Goal: Task Accomplishment & Management: Use online tool/utility

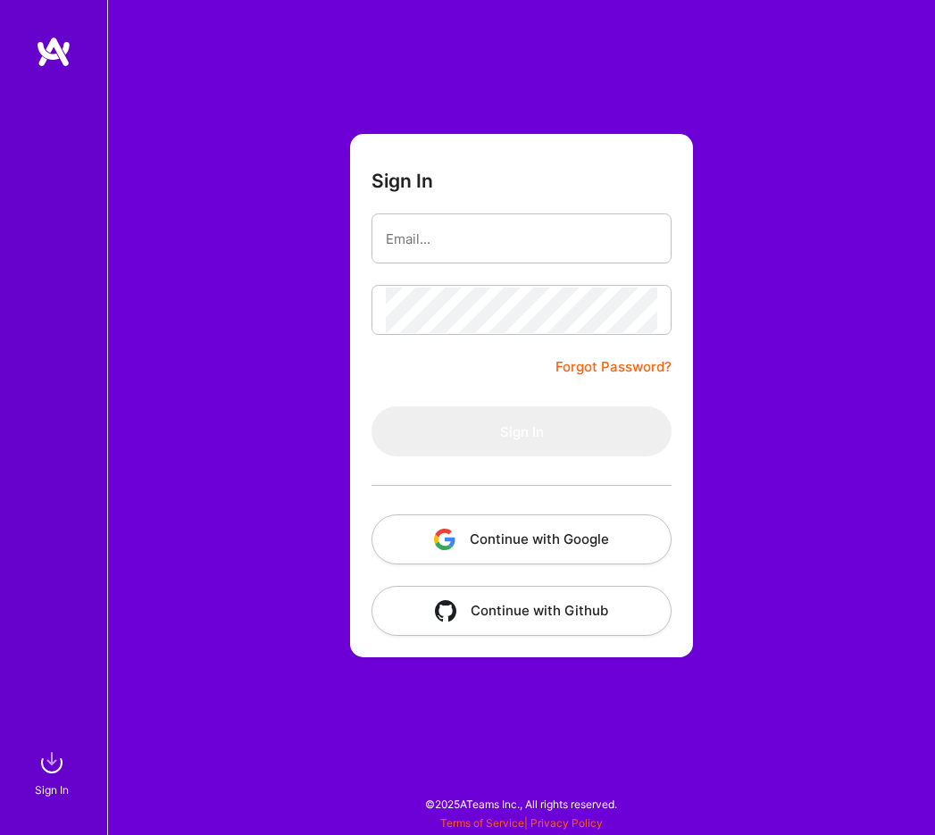
click at [566, 548] on button "Continue with Google" at bounding box center [522, 540] width 300 height 50
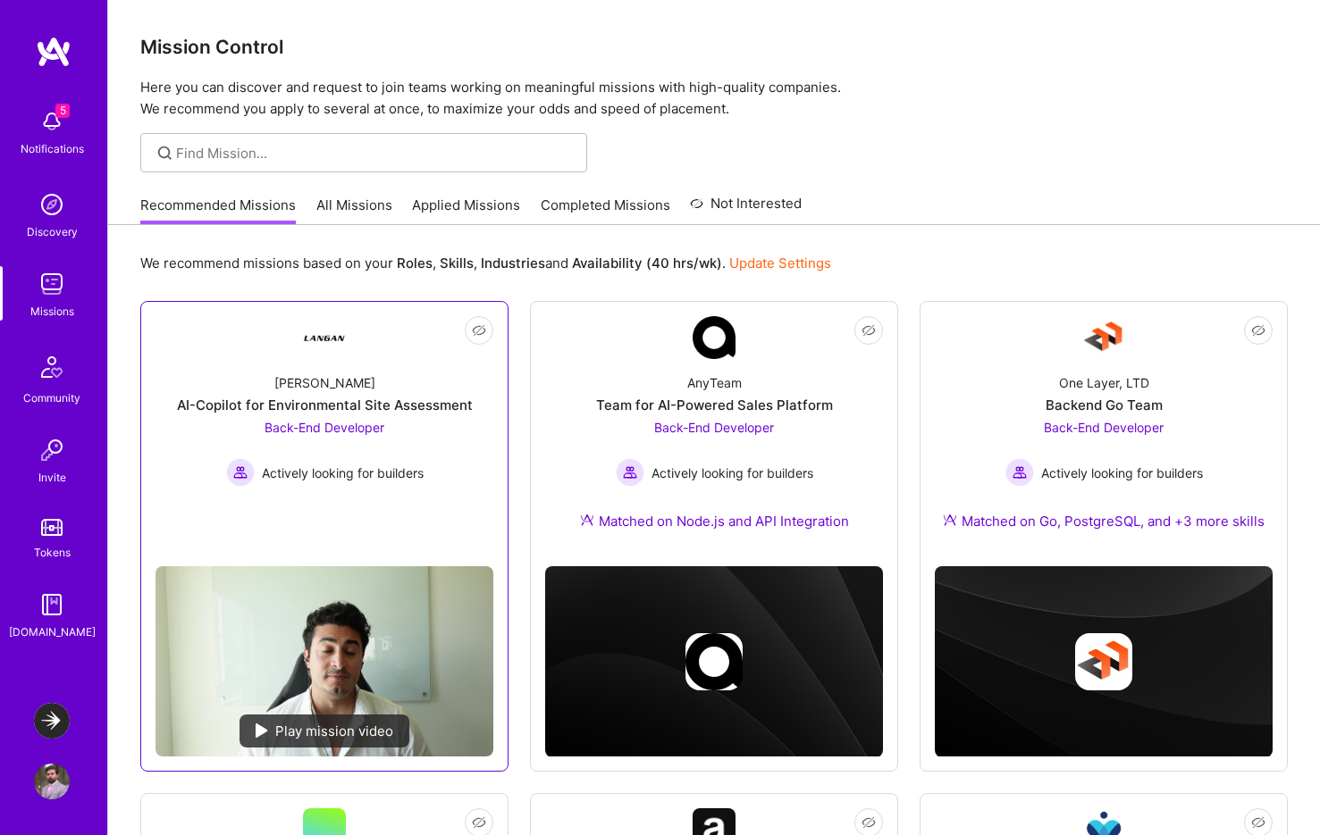
click at [417, 431] on div "Back-End Developer Actively looking for builders" at bounding box center [324, 452] width 197 height 69
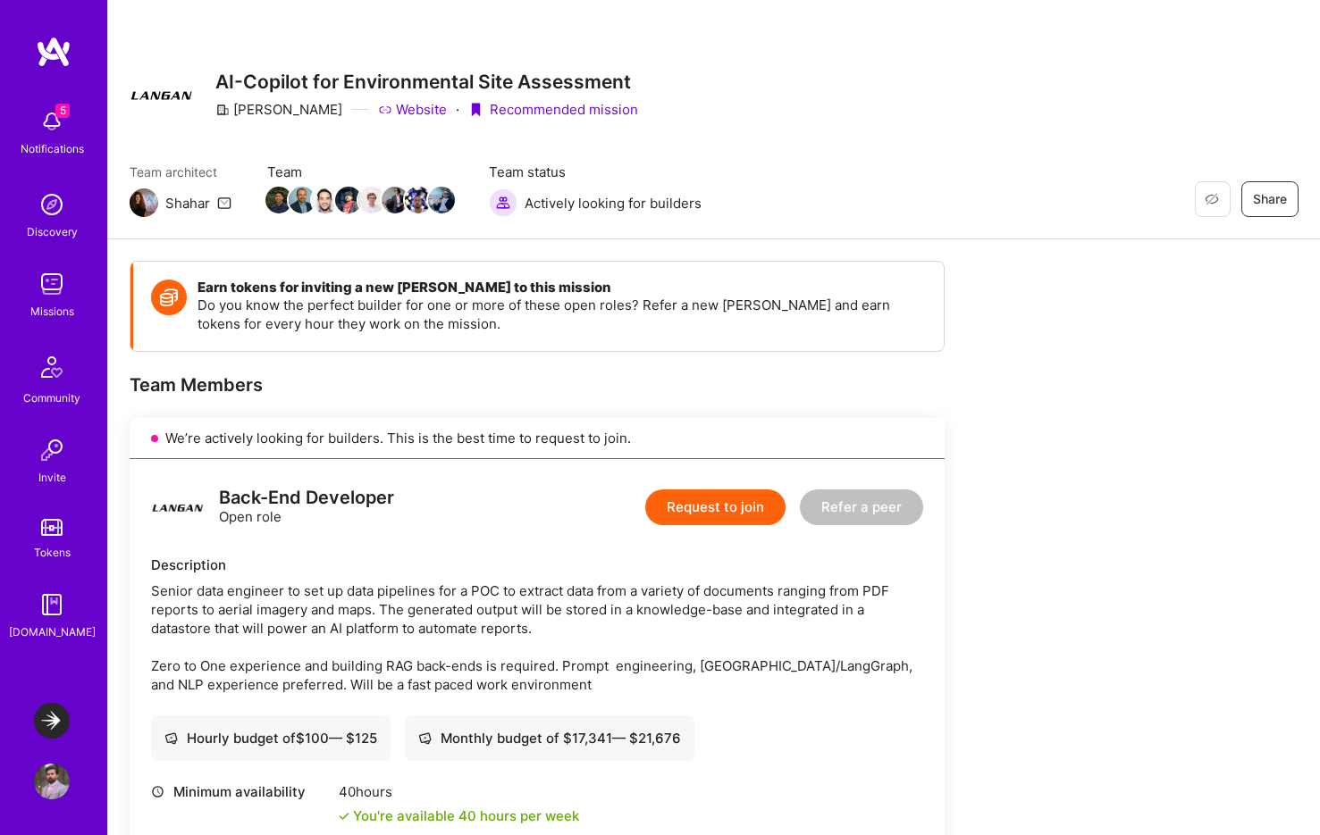
click at [54, 124] on img at bounding box center [52, 122] width 36 height 36
click at [56, 214] on img at bounding box center [52, 205] width 36 height 36
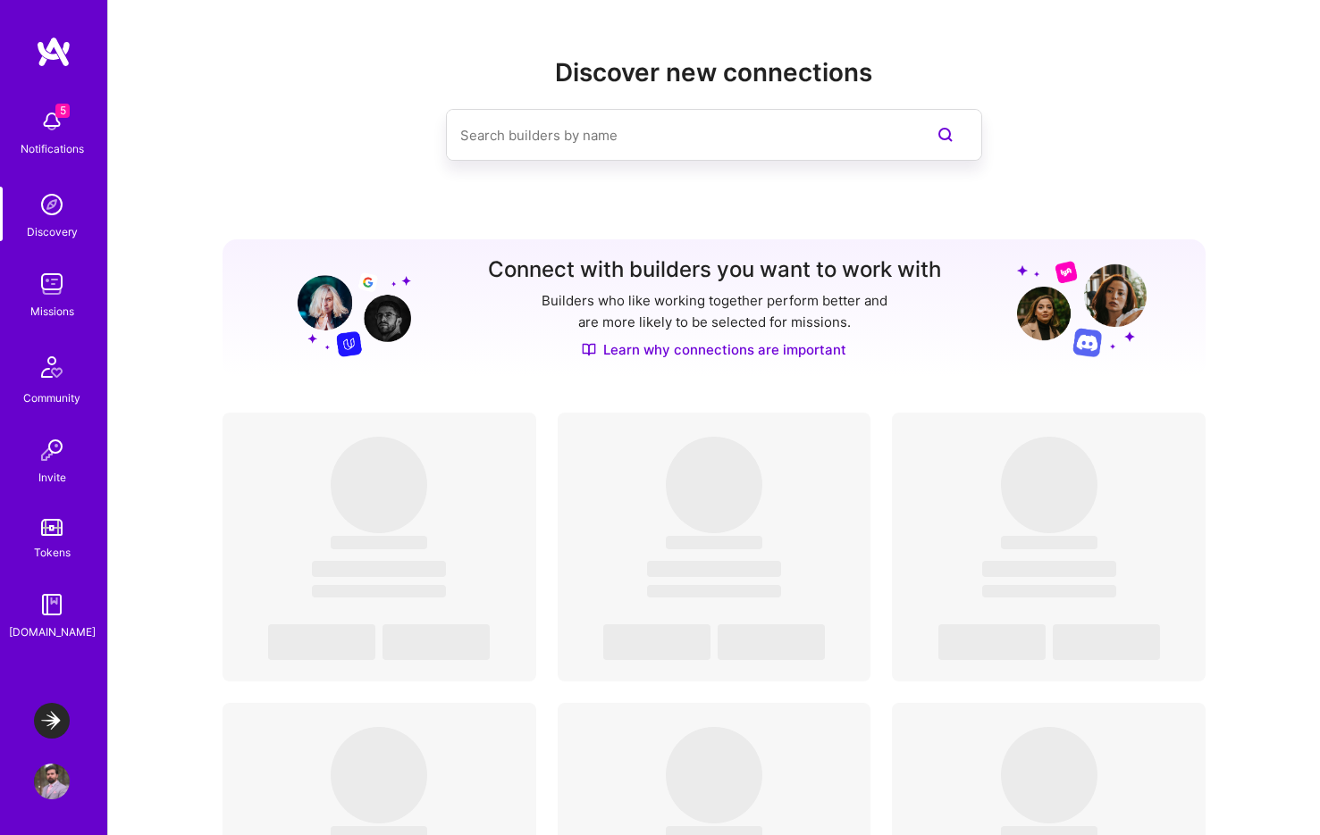
click at [41, 299] on img at bounding box center [52, 284] width 36 height 36
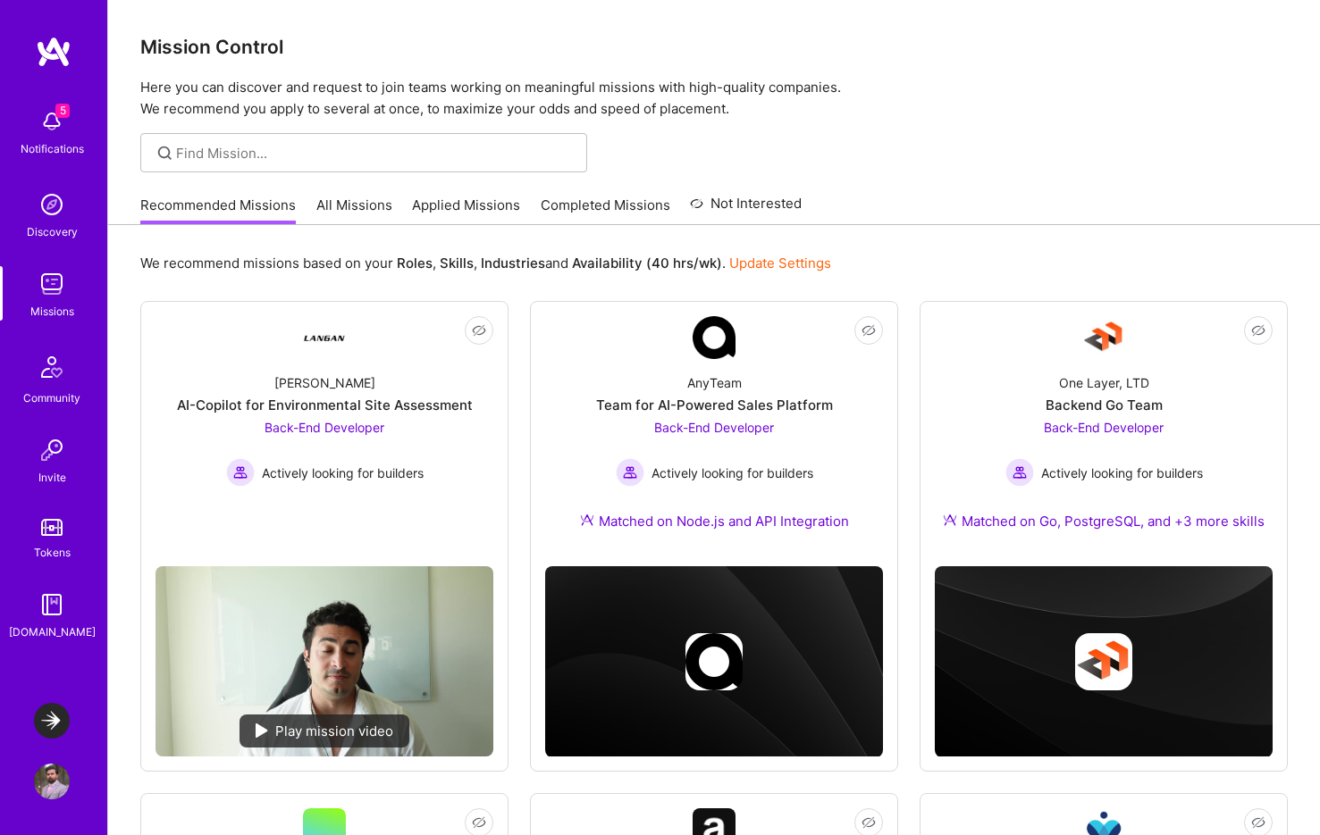
scroll to position [490, 0]
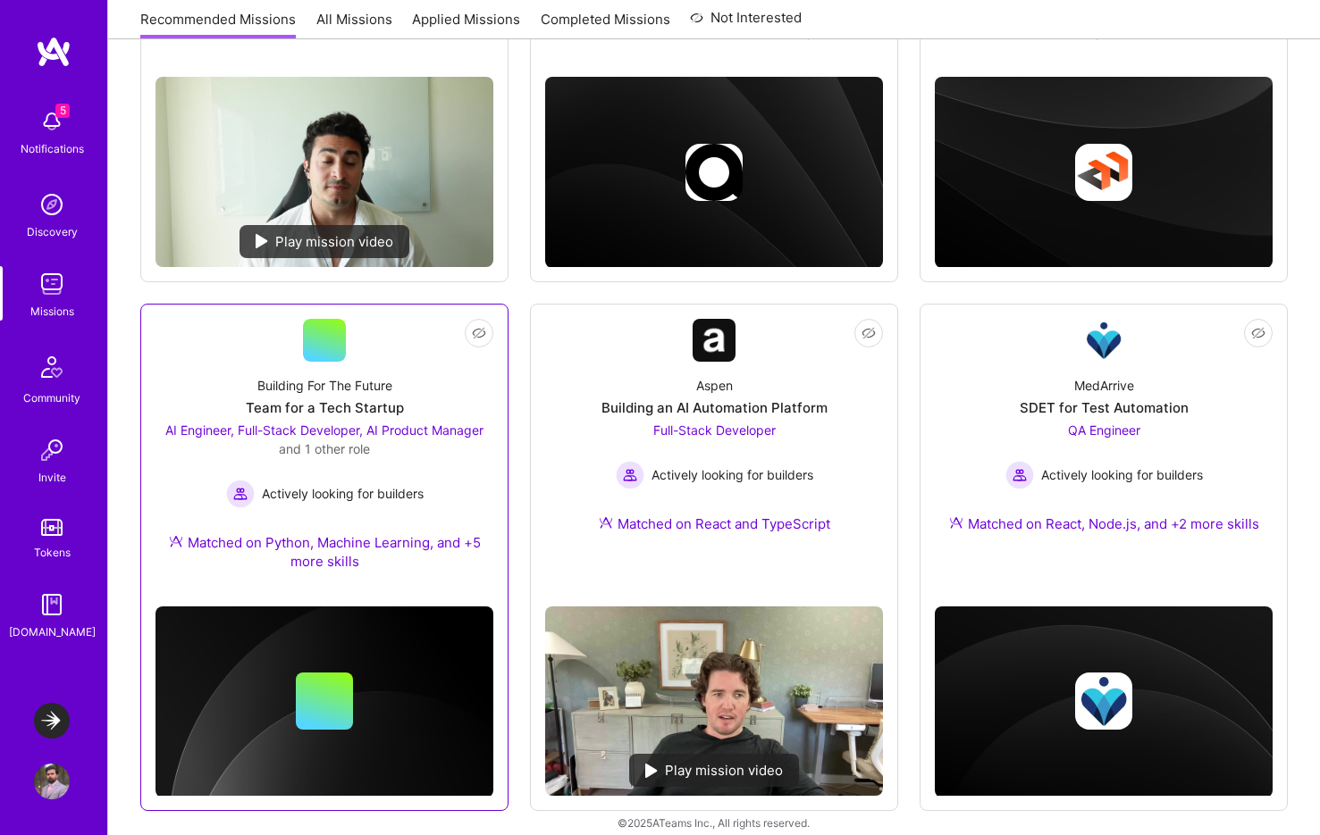
click at [393, 367] on div "Building For The Future Team for a Tech Startup AI Engineer, Full-Stack Develop…" at bounding box center [324, 477] width 338 height 230
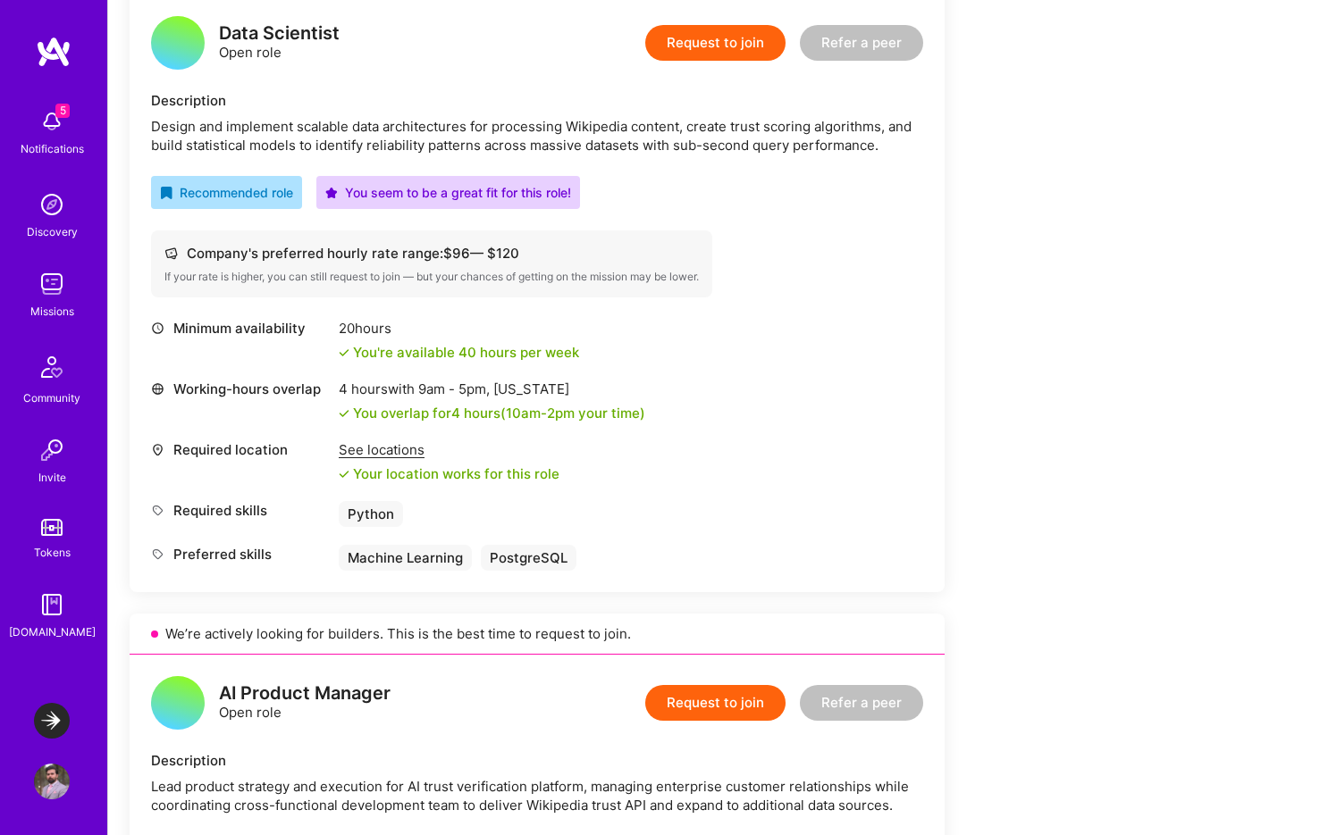
scroll to position [1308, 0]
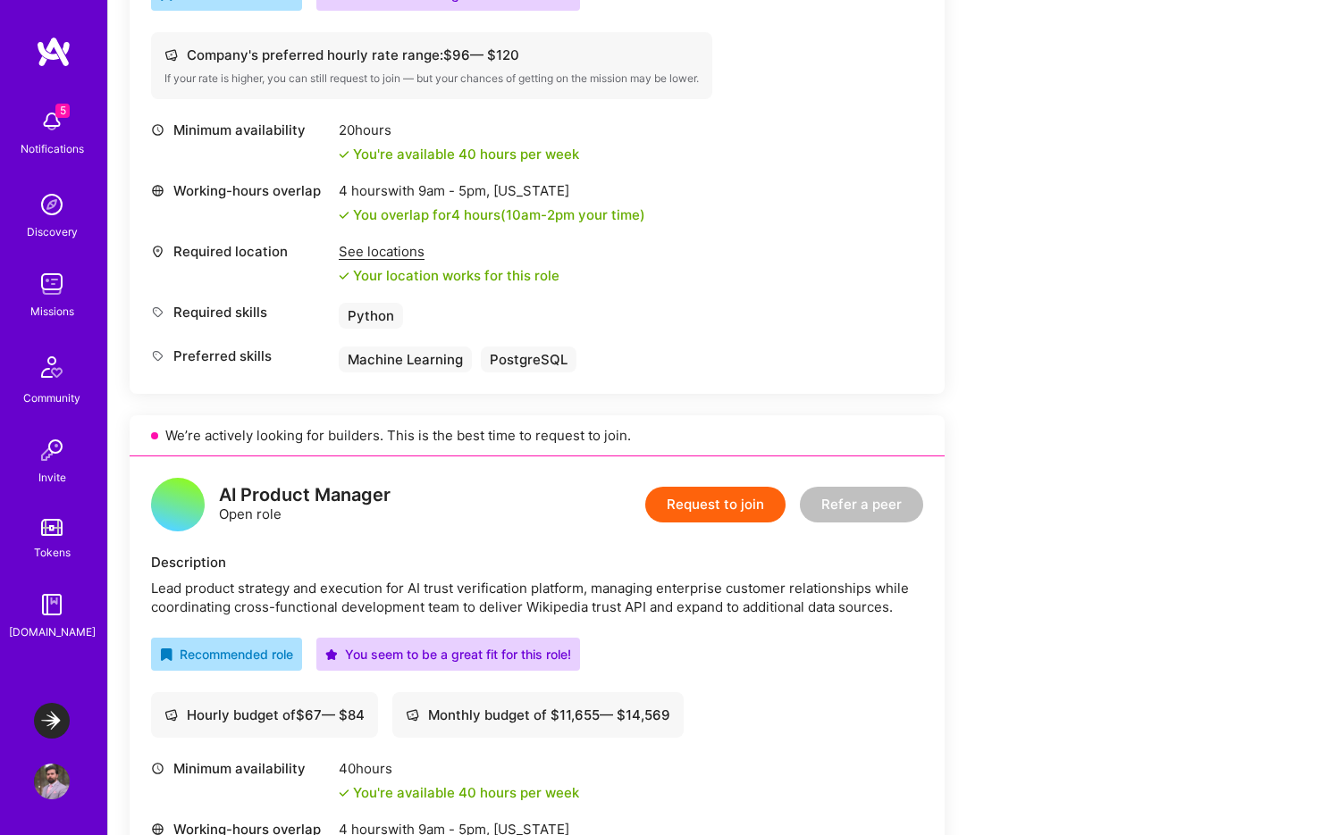
click at [46, 127] on img at bounding box center [52, 122] width 36 height 36
click at [52, 225] on div "Discovery" at bounding box center [52, 231] width 51 height 19
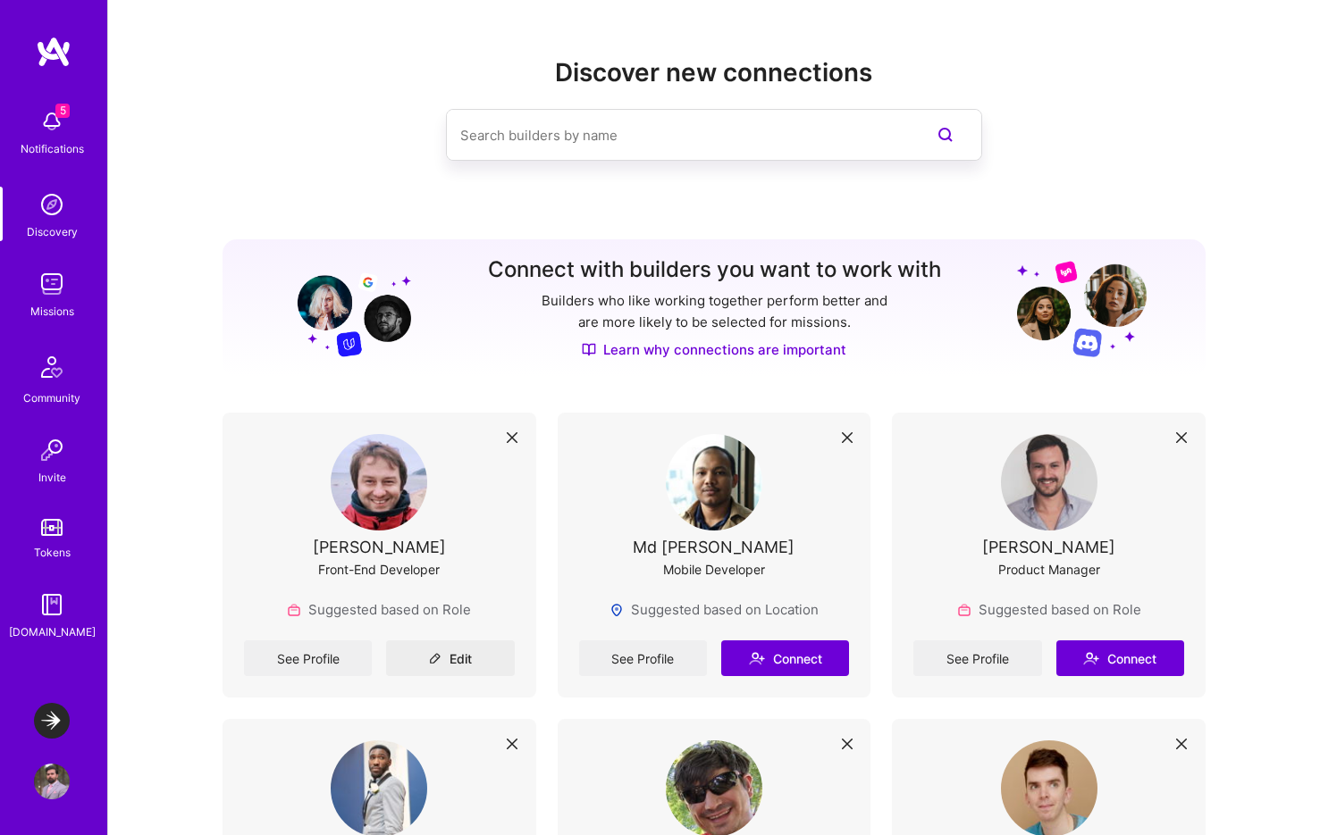
click at [53, 272] on img at bounding box center [52, 284] width 36 height 36
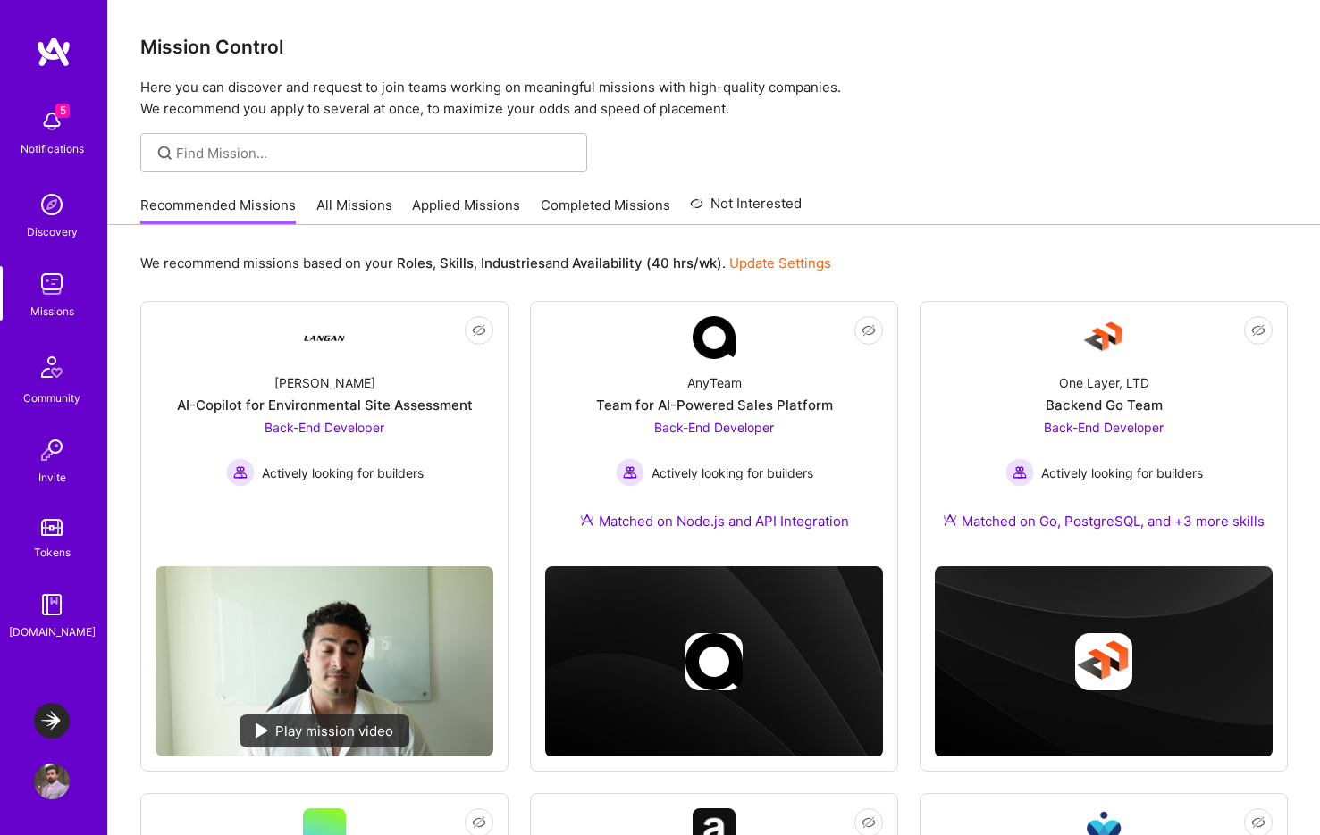
click at [934, 159] on div at bounding box center [713, 152] width 1211 height 39
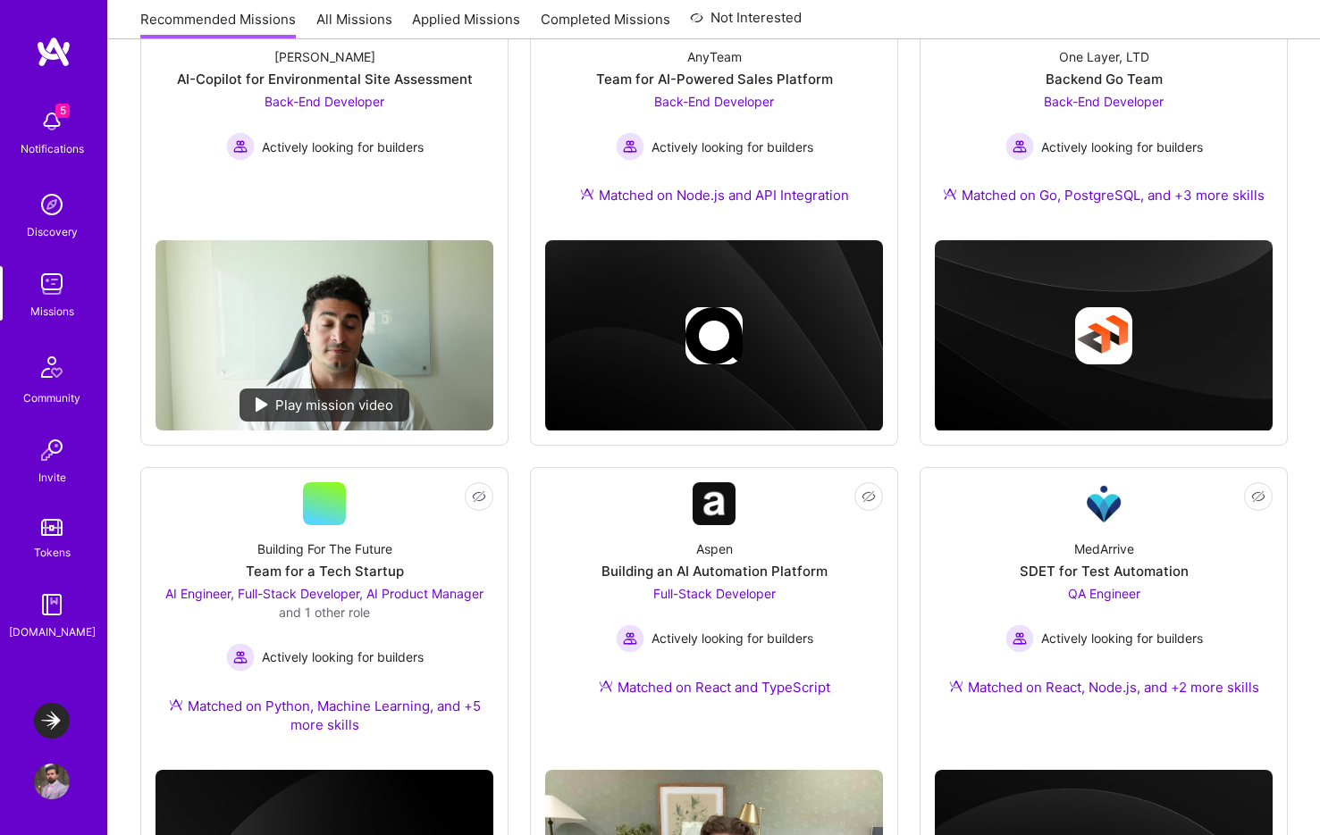
scroll to position [509, 0]
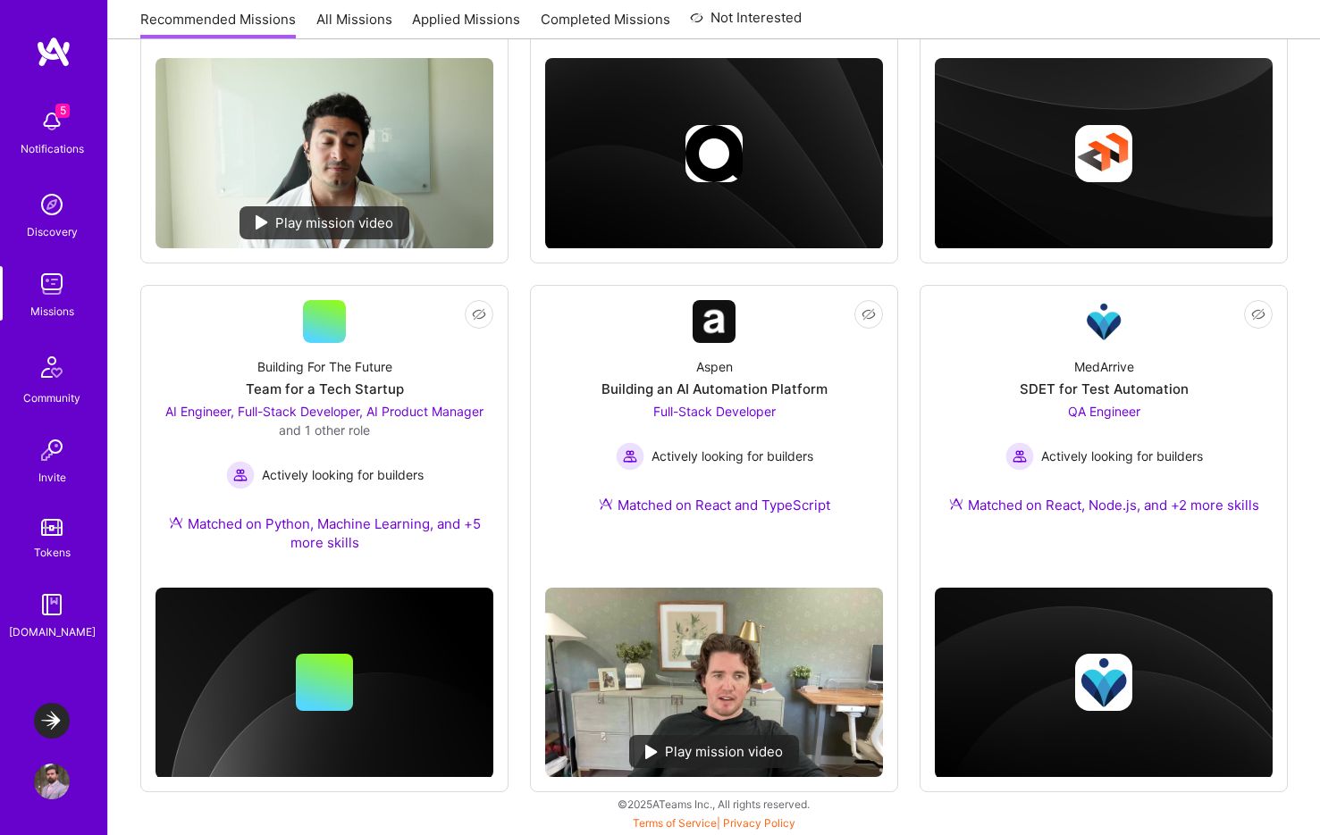
click at [31, 205] on link "Discovery" at bounding box center [51, 214] width 111 height 54
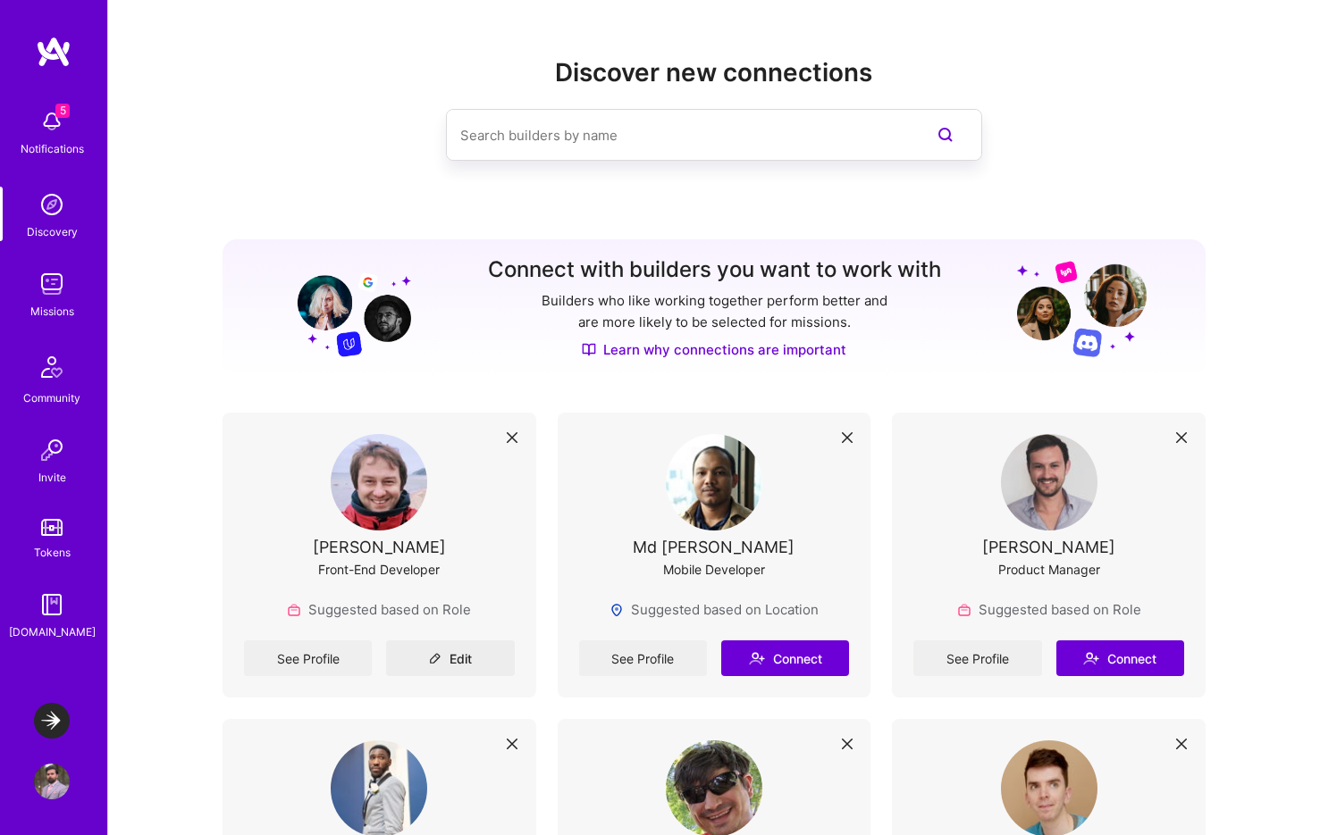
click at [46, 317] on div "Missions" at bounding box center [52, 311] width 44 height 19
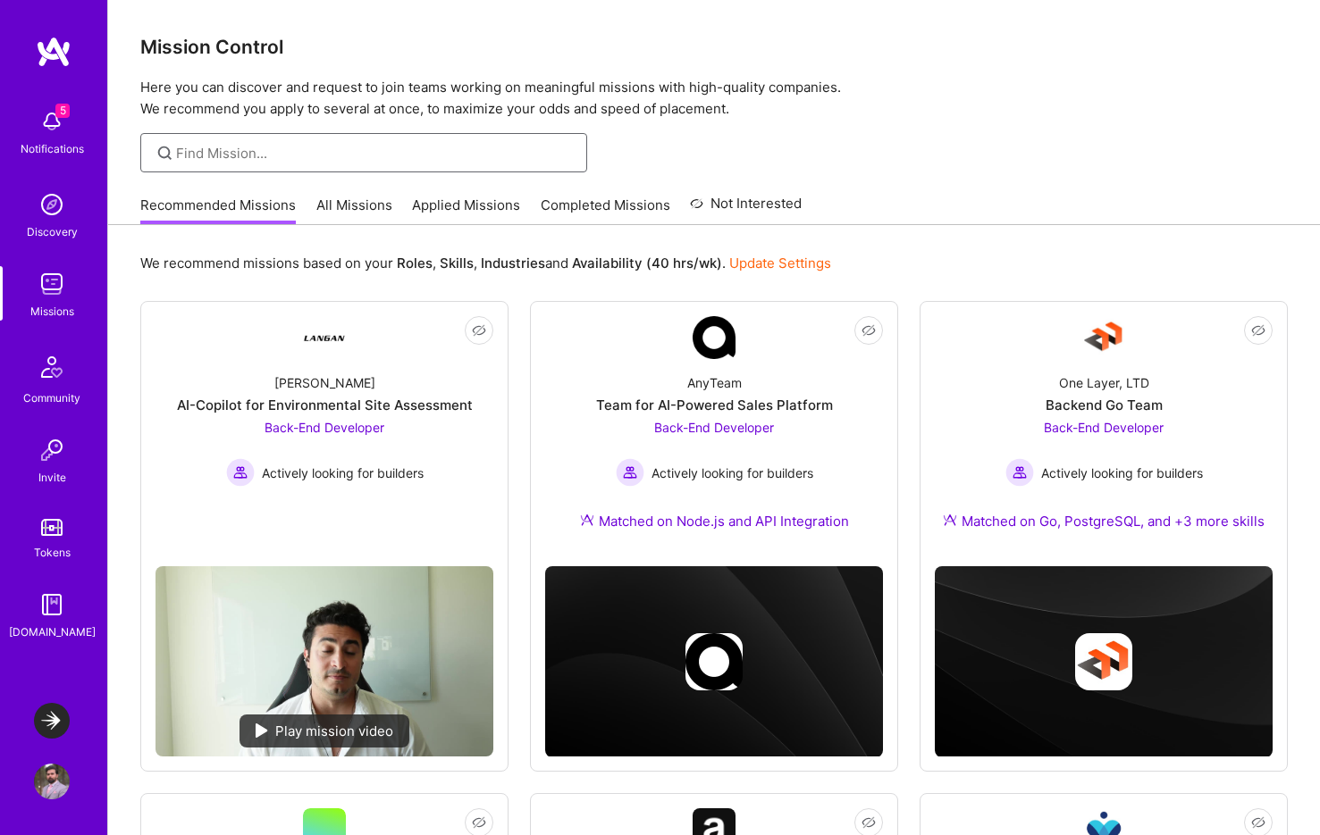
click at [332, 155] on input at bounding box center [375, 153] width 398 height 19
click at [46, 124] on img at bounding box center [52, 122] width 36 height 36
click at [851, 177] on div "5 5 Notifications Discovery Missions Community Invite Tokens [DOMAIN_NAME] Laun…" at bounding box center [660, 667] width 1320 height 1335
click at [51, 202] on img at bounding box center [52, 205] width 36 height 36
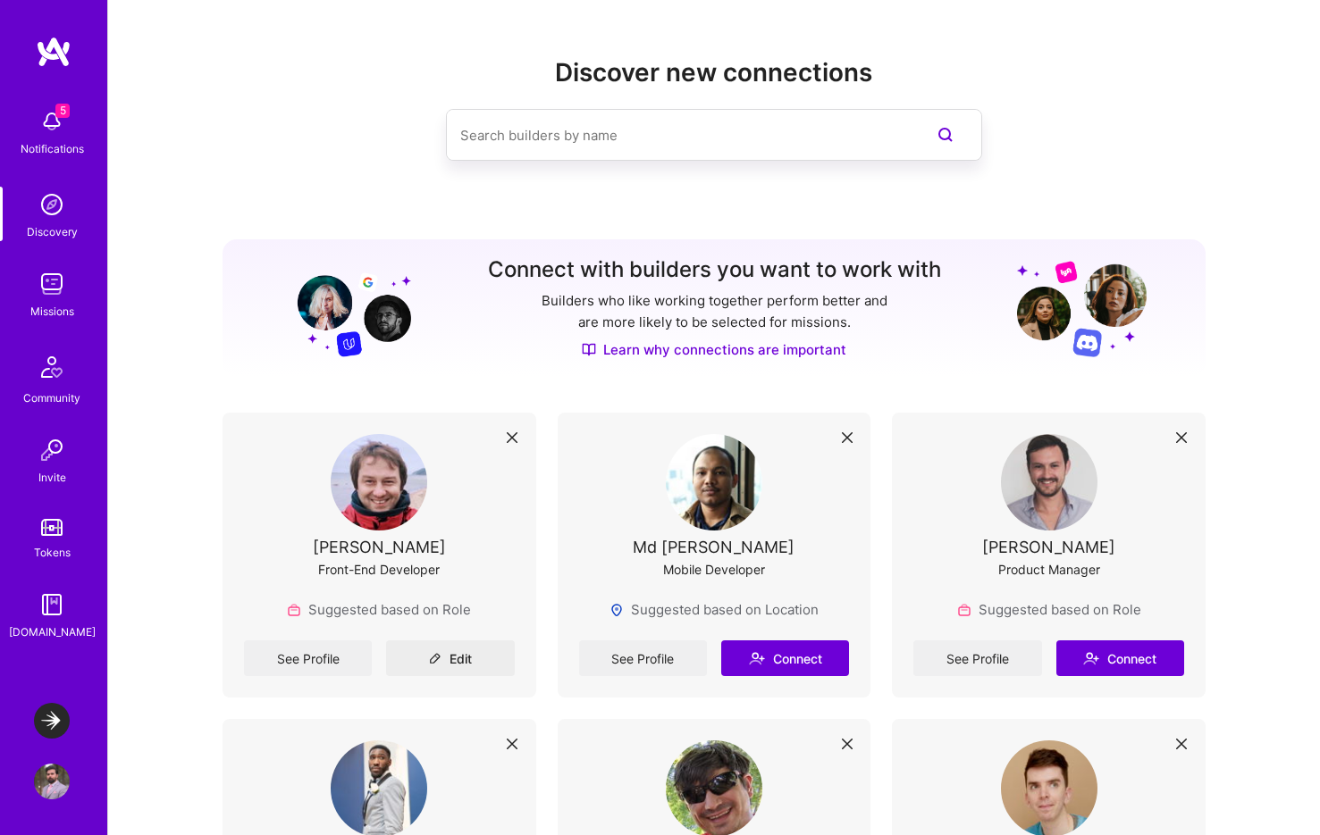
click at [53, 304] on div "Missions" at bounding box center [52, 311] width 44 height 19
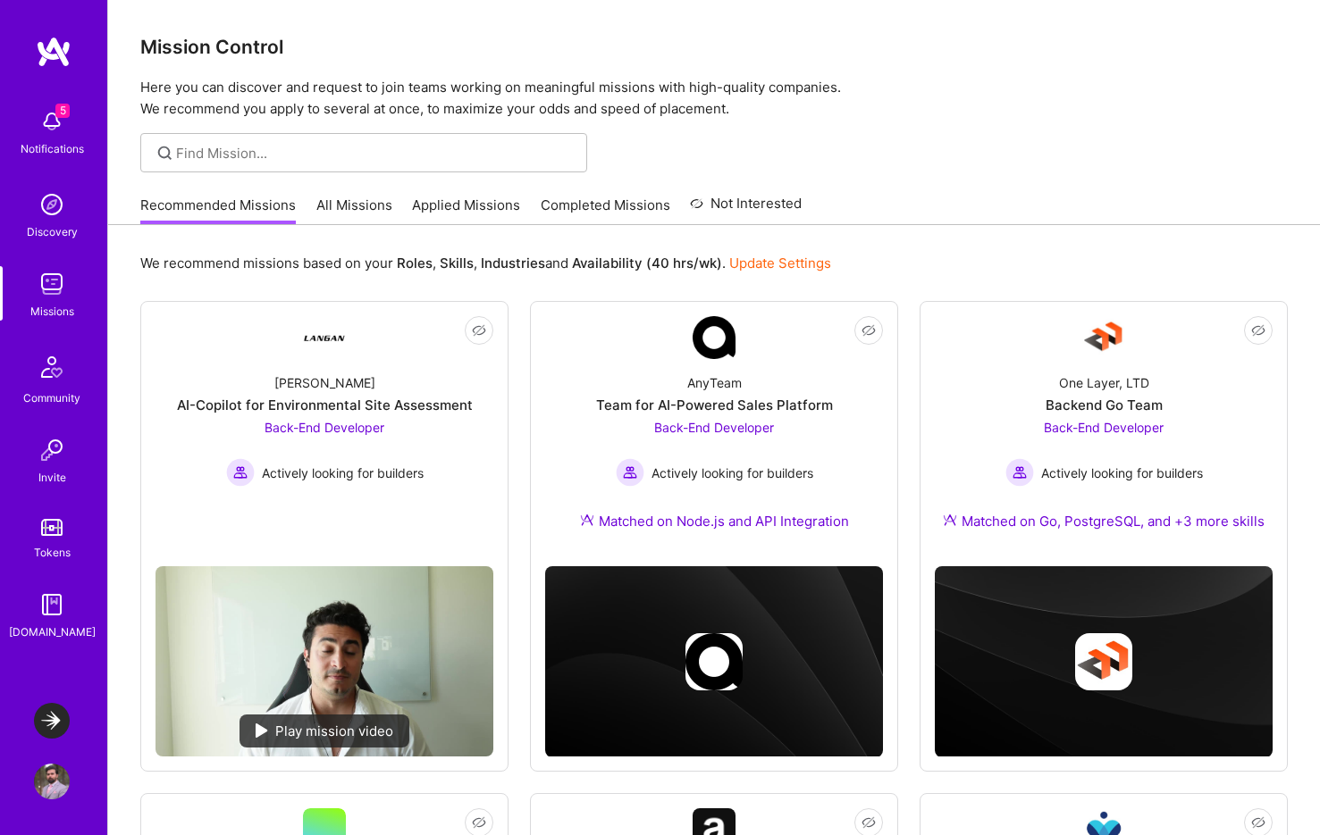
click at [46, 723] on img at bounding box center [52, 721] width 36 height 36
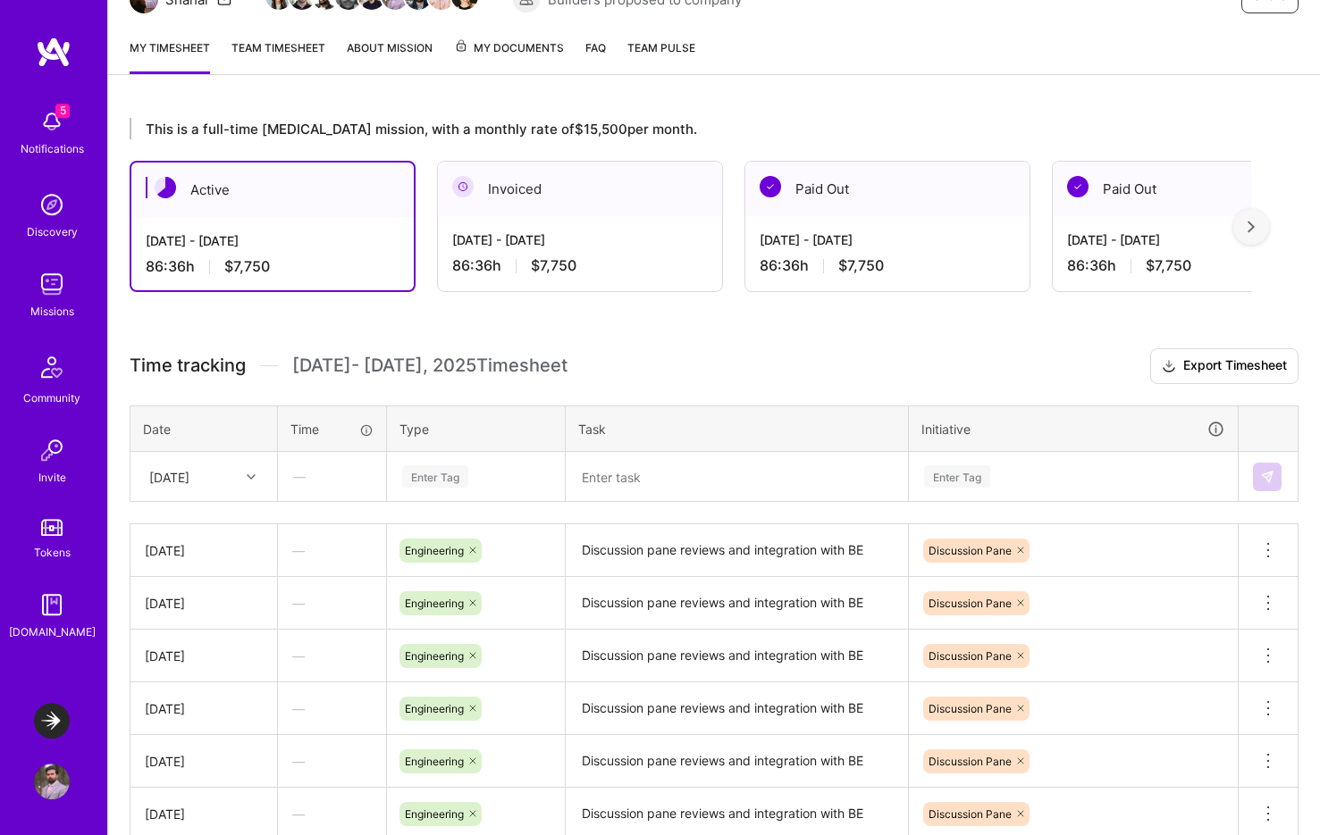
scroll to position [174, 0]
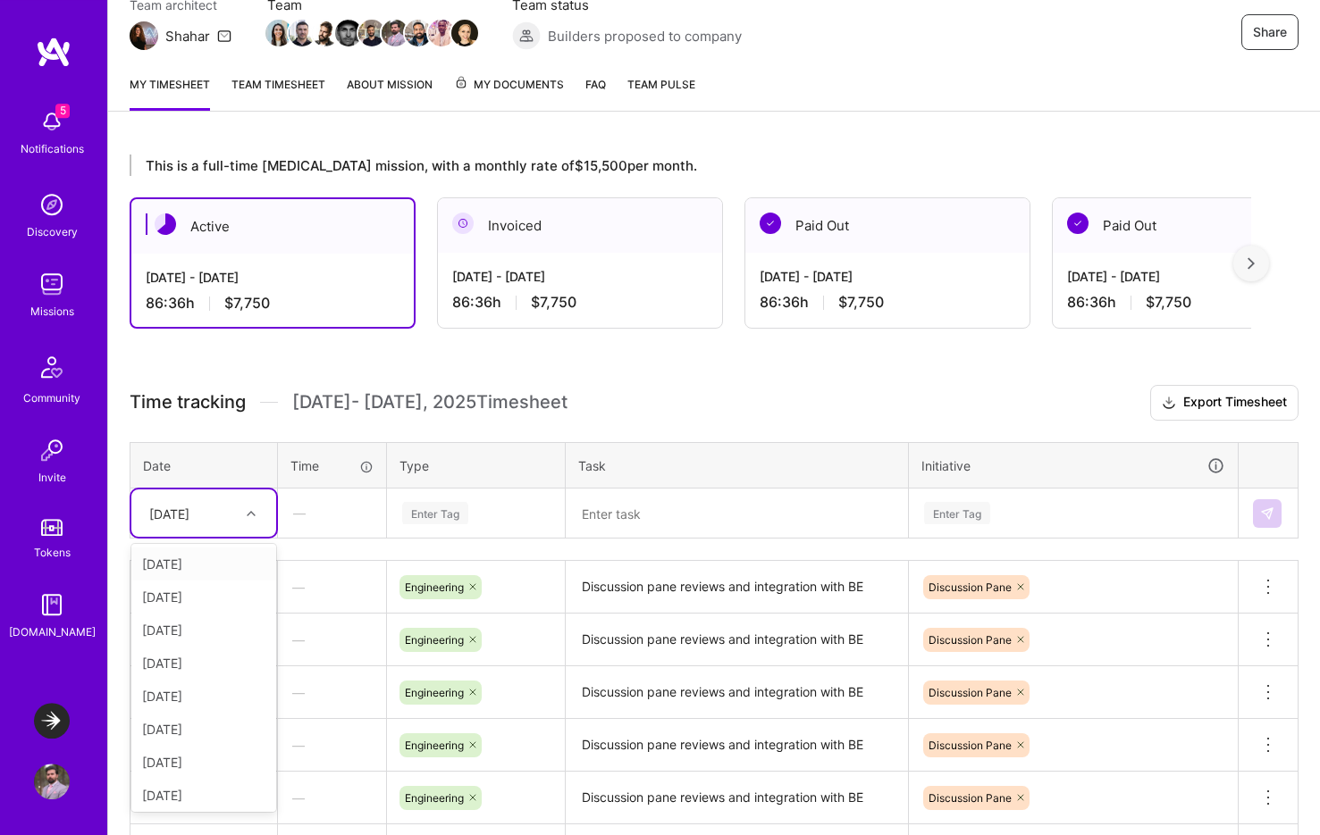
click at [189, 515] on div "[DATE]" at bounding box center [169, 513] width 40 height 19
click at [170, 756] on div "[DATE]" at bounding box center [203, 758] width 145 height 33
click at [440, 514] on div "Enter Tag" at bounding box center [435, 513] width 66 height 28
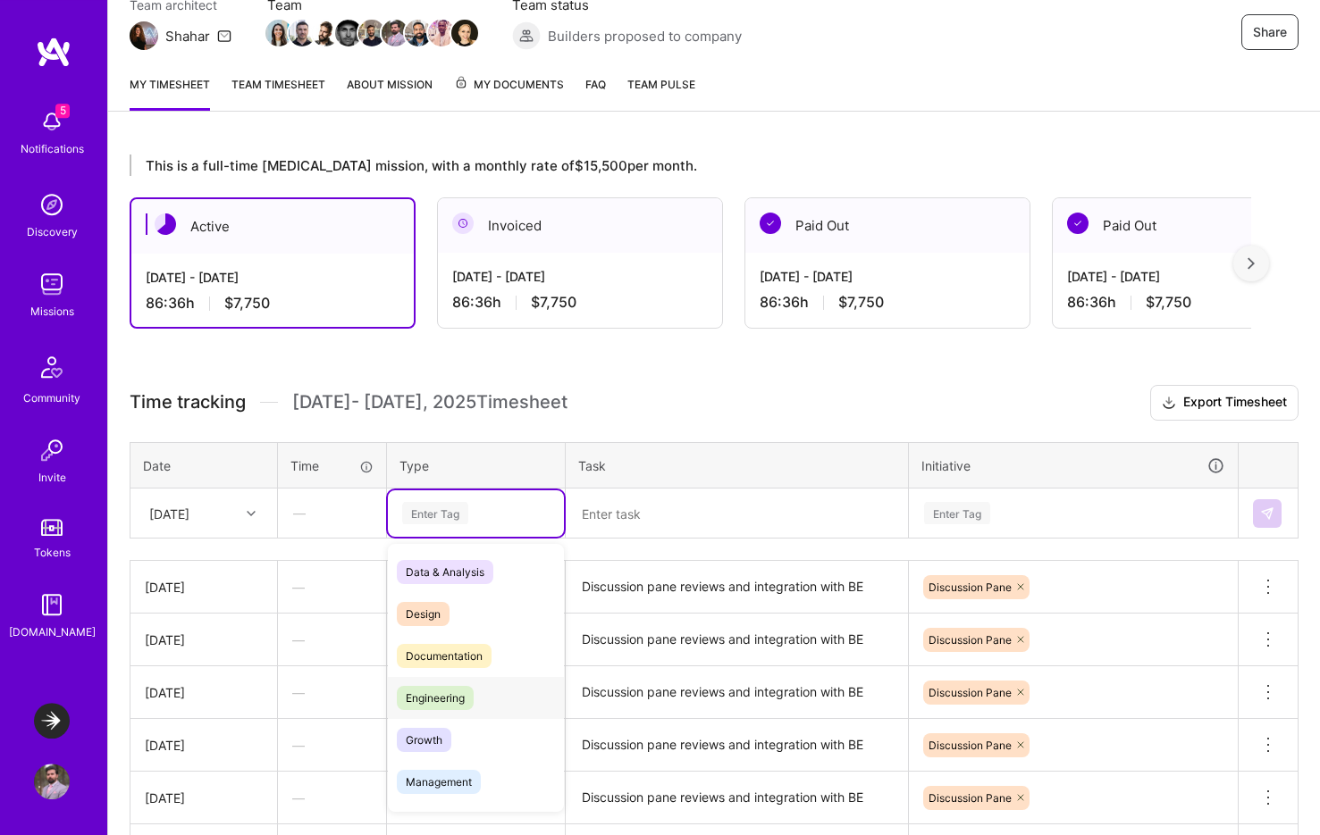
click at [440, 707] on span "Engineering" at bounding box center [435, 698] width 77 height 24
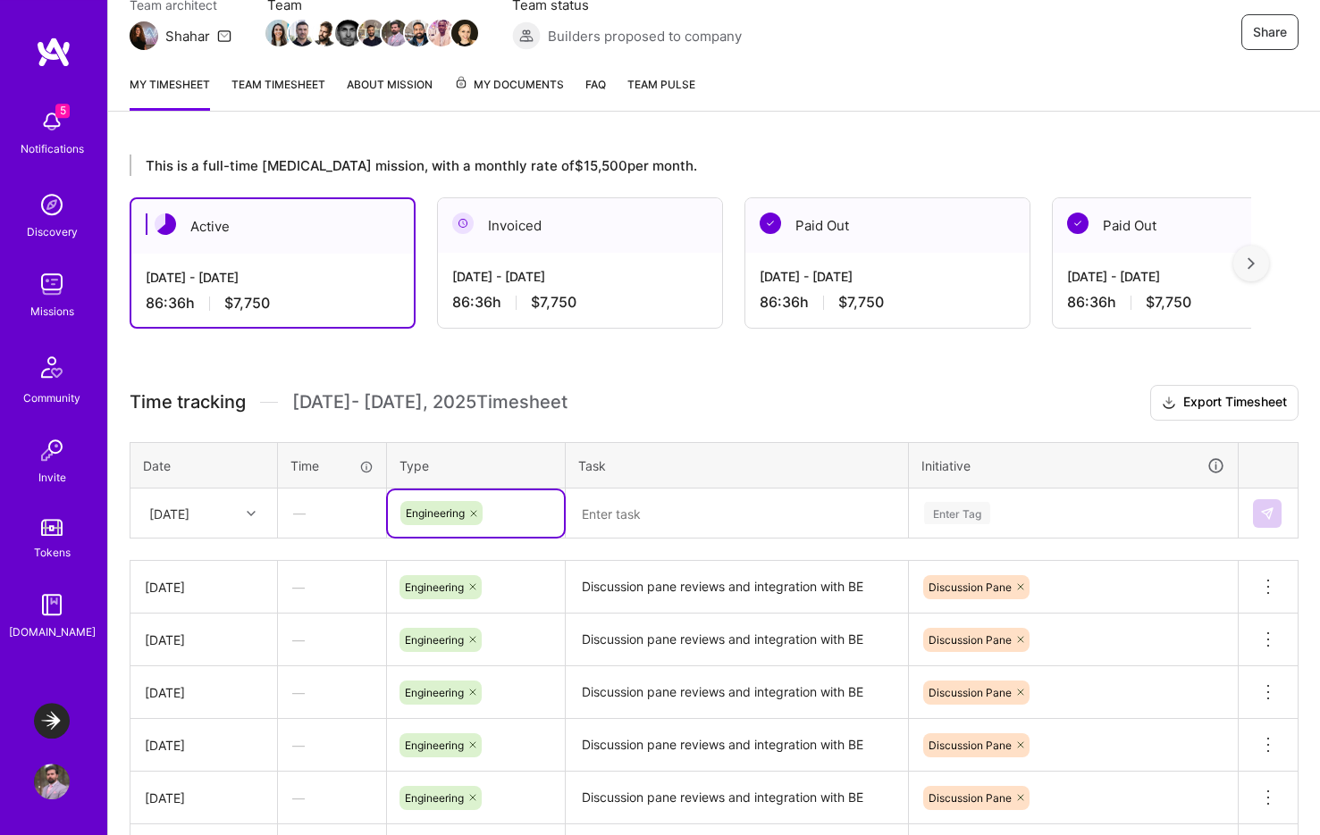
click at [731, 592] on textarea "Discussion pane reviews and integration with BE" at bounding box center [736, 587] width 339 height 49
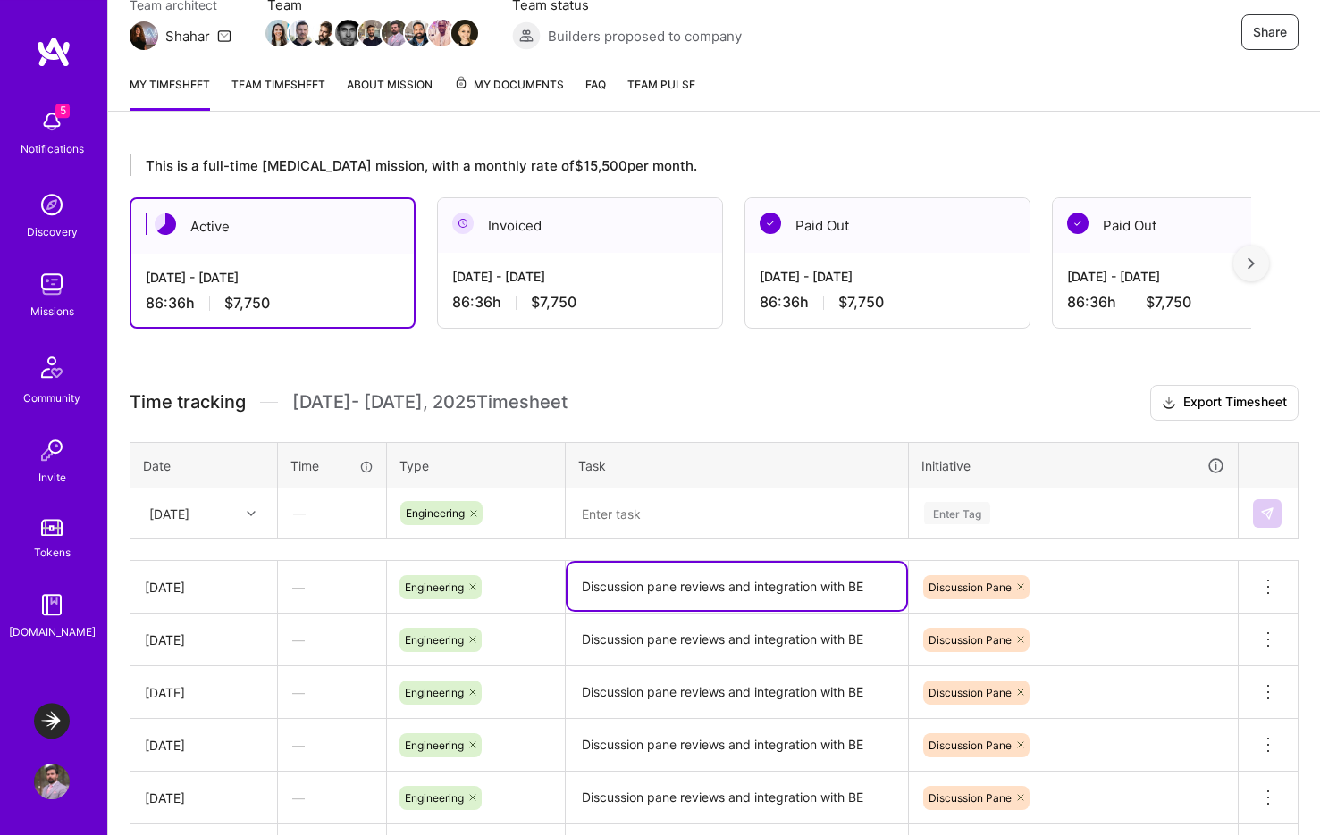
click at [731, 592] on textarea "Discussion pane reviews and integration with BE" at bounding box center [736, 586] width 339 height 47
click at [700, 520] on textarea at bounding box center [736, 513] width 339 height 46
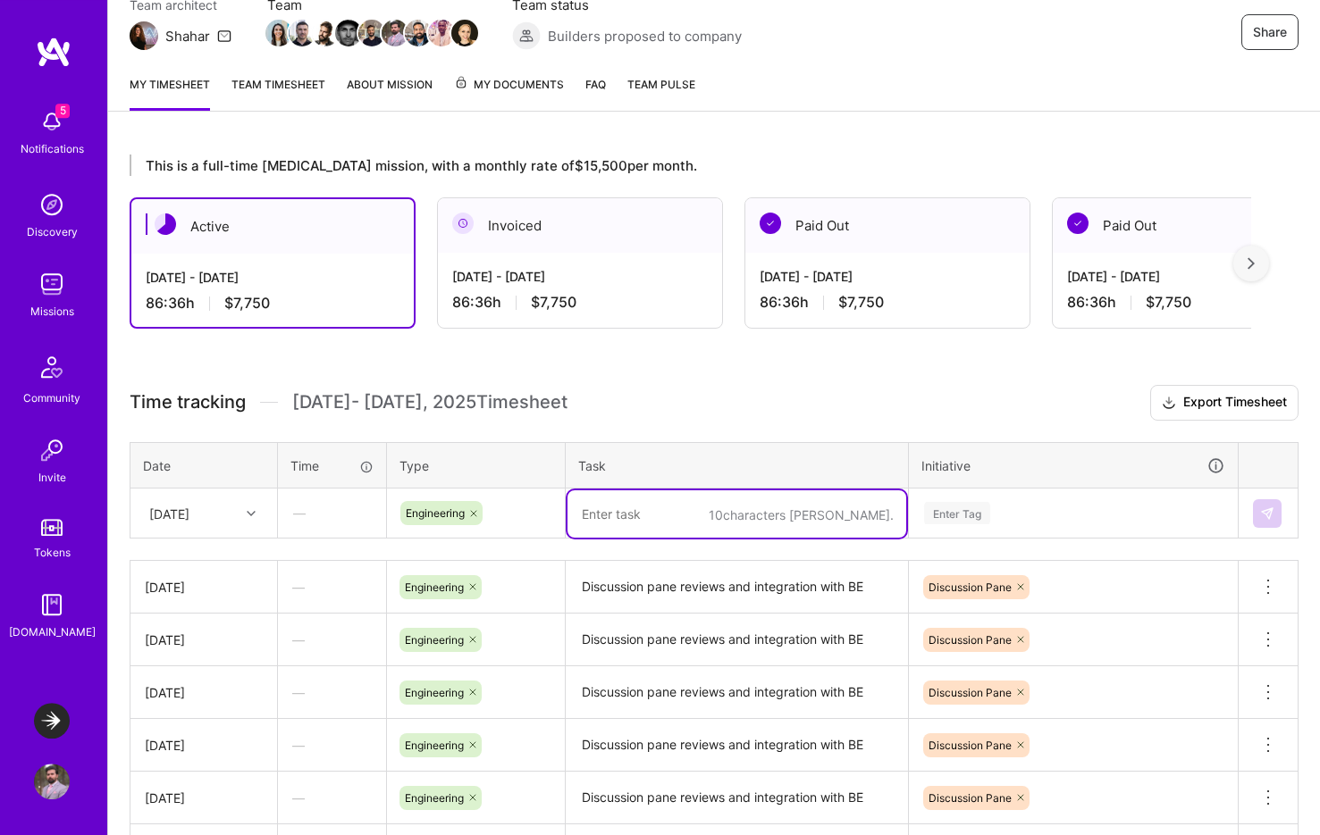
paste textarea "Discussion pane reviews and integration with BE"
type textarea "Discussion pane reviews and integration with BE"
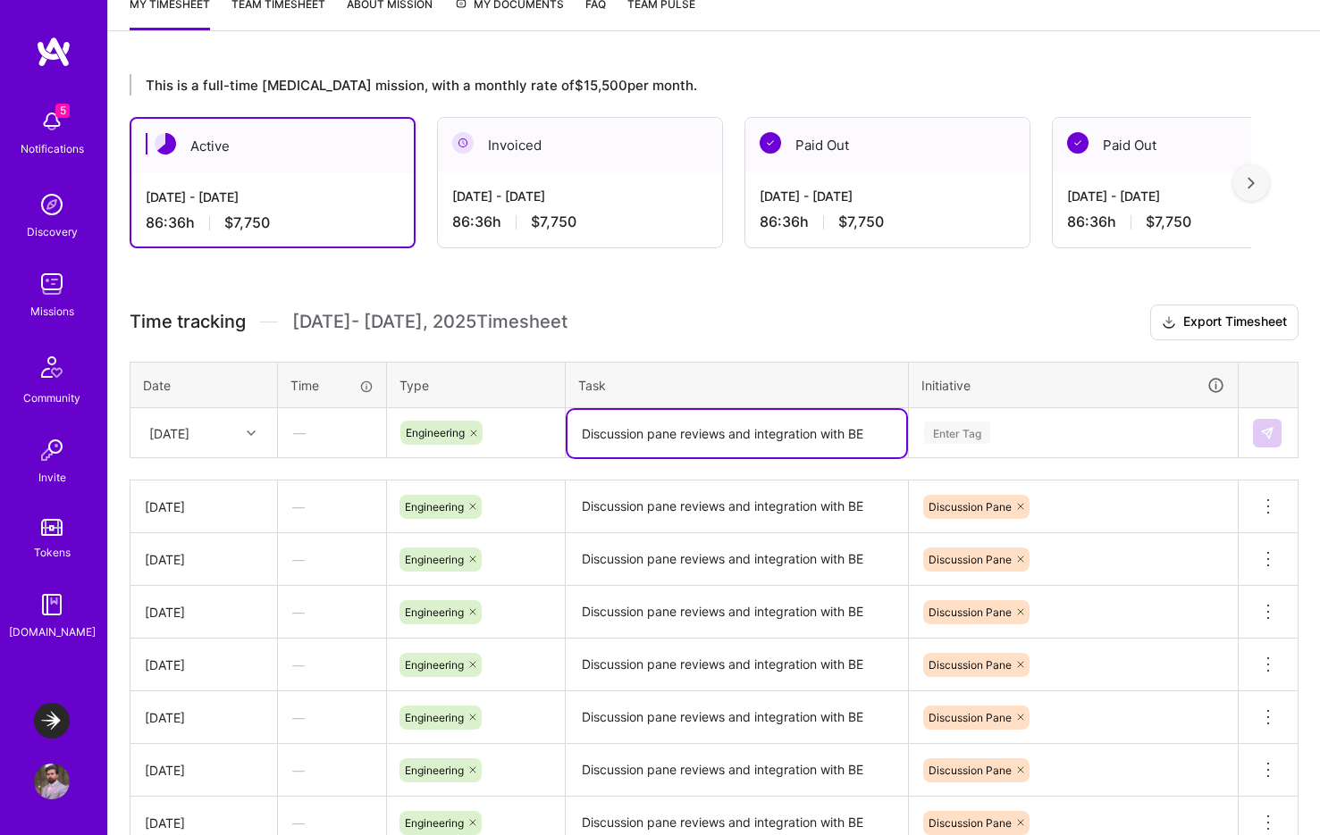
click at [934, 457] on div "Enter Tag" at bounding box center [1072, 433] width 327 height 46
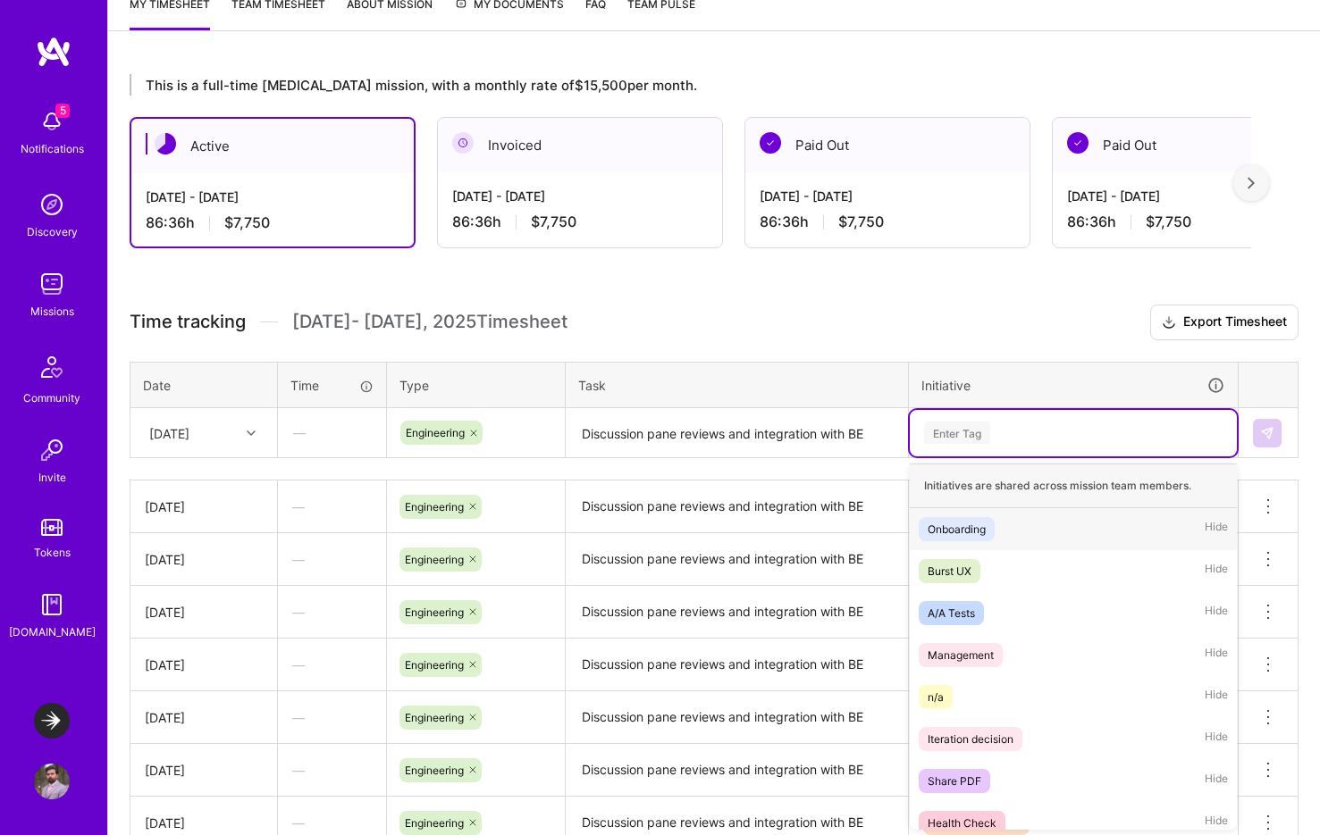
scroll to position [256, 0]
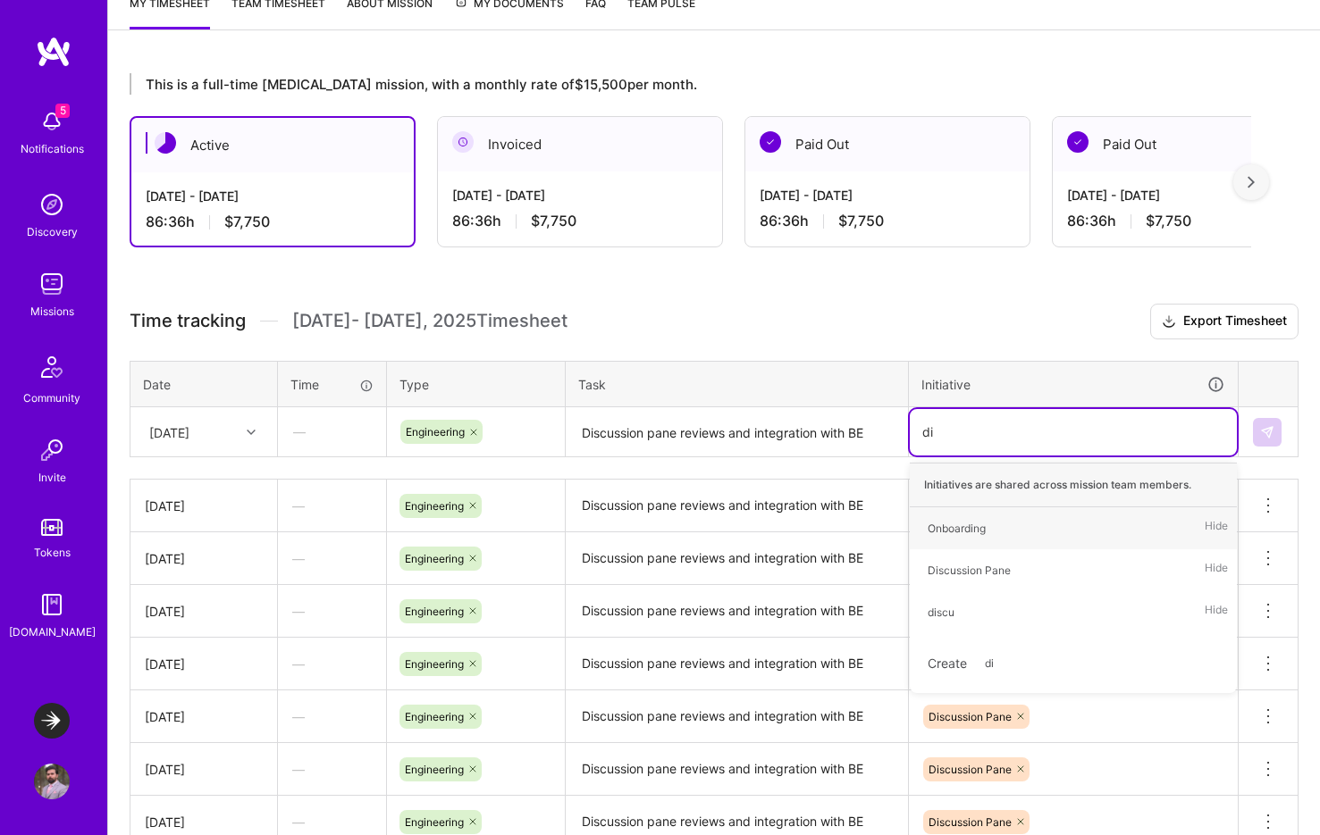
type input "dis"
click at [934, 511] on div "Discussion Pane Hide" at bounding box center [1072, 528] width 327 height 42
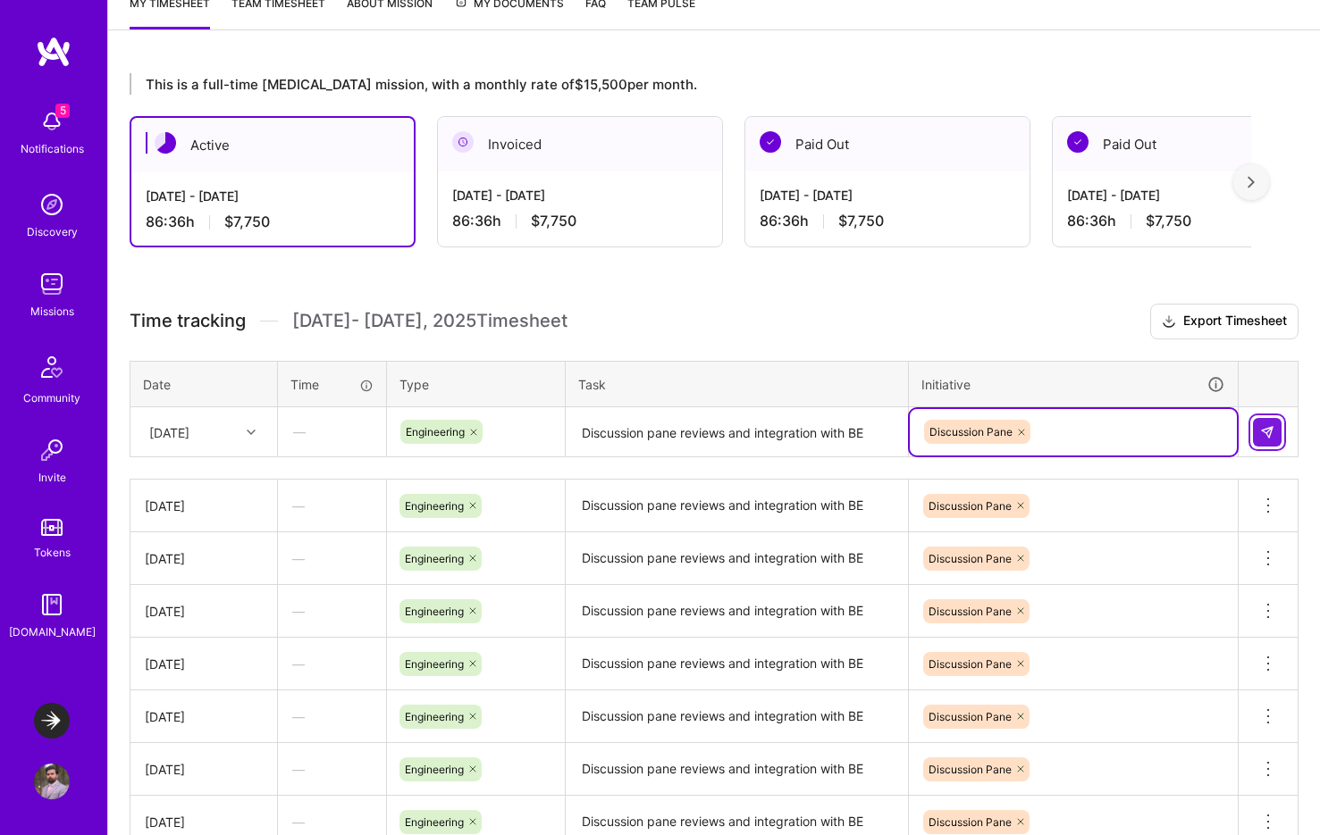
click at [934, 437] on img at bounding box center [1267, 432] width 14 height 14
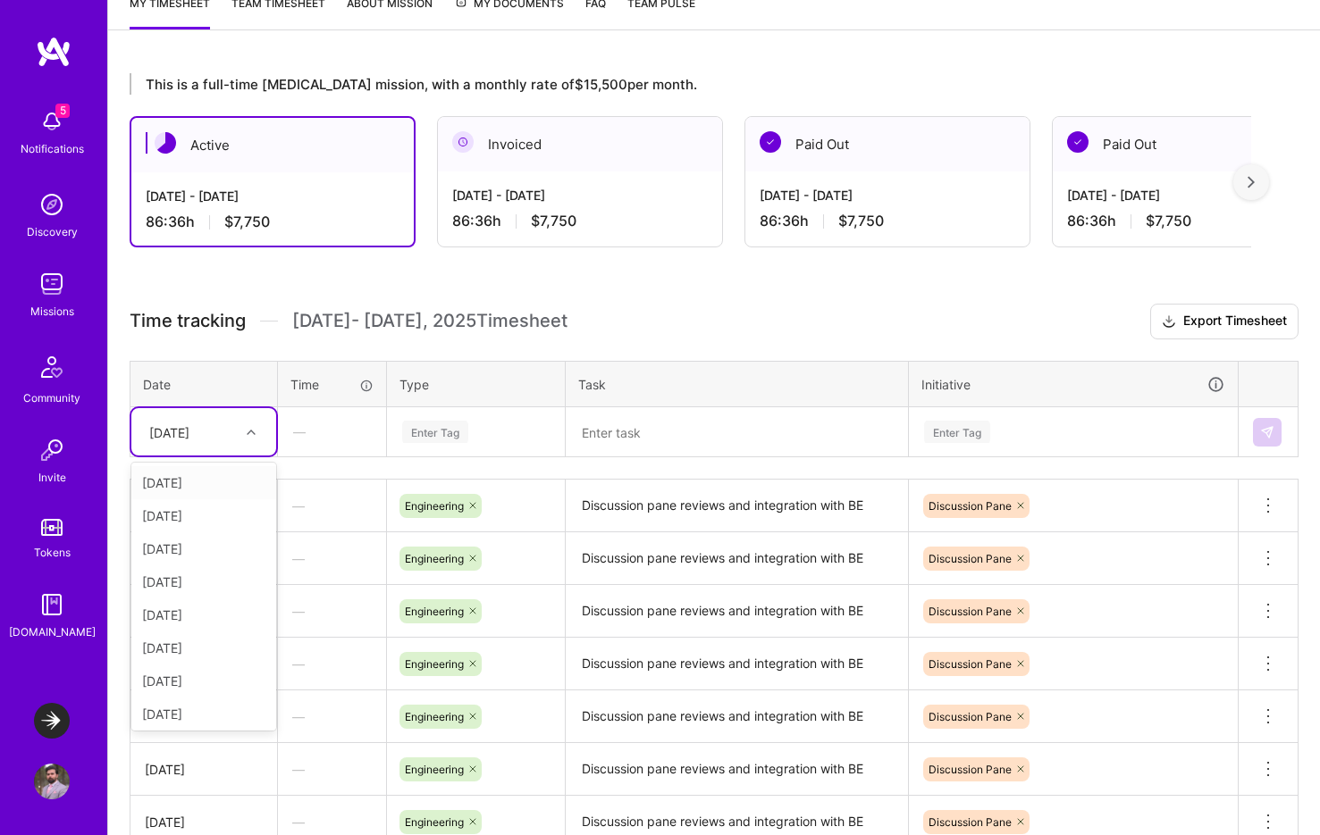
click at [189, 428] on div "[DATE]" at bounding box center [169, 432] width 40 height 19
click at [180, 673] on div "[DATE]" at bounding box center [203, 677] width 145 height 33
click at [447, 434] on div "Enter Tag" at bounding box center [435, 432] width 66 height 28
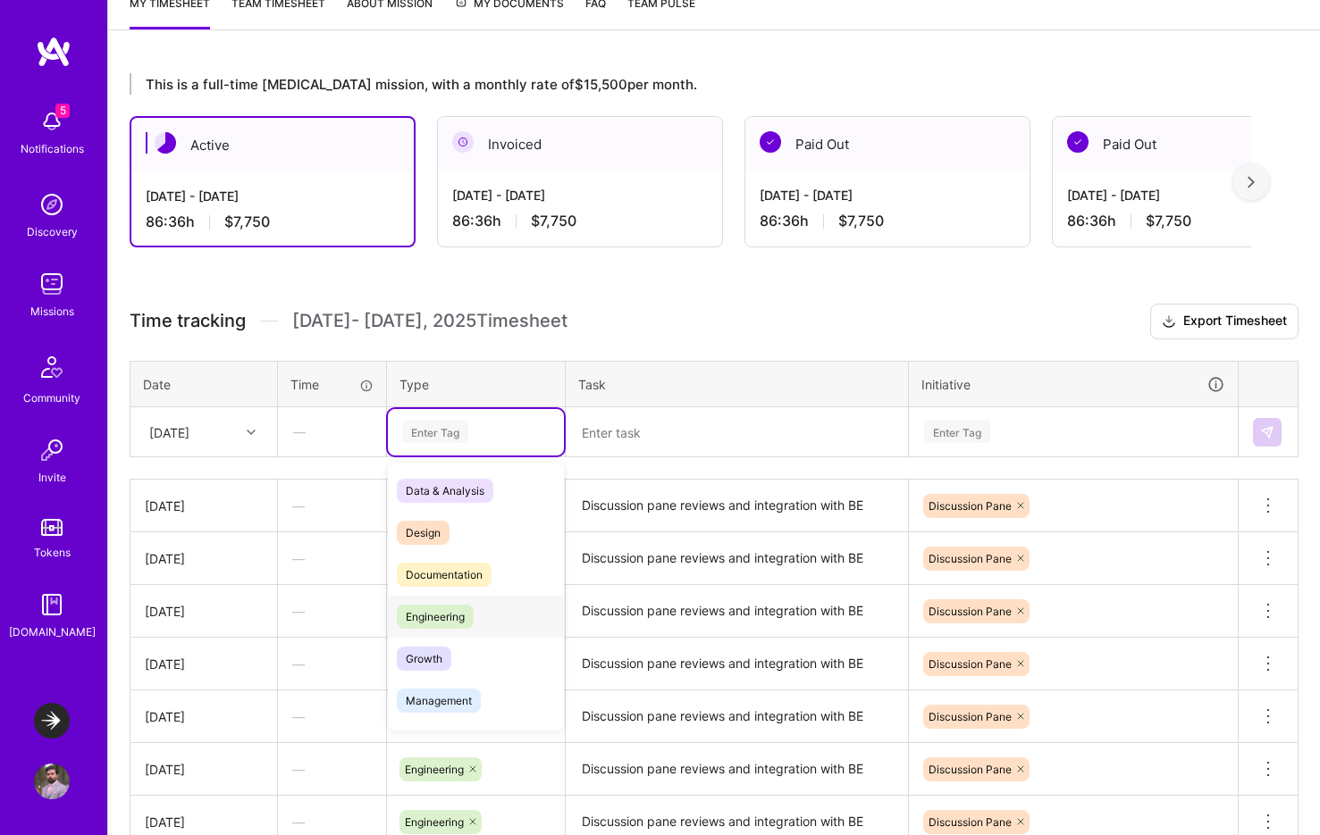
click at [441, 617] on span "Engineering" at bounding box center [435, 617] width 77 height 24
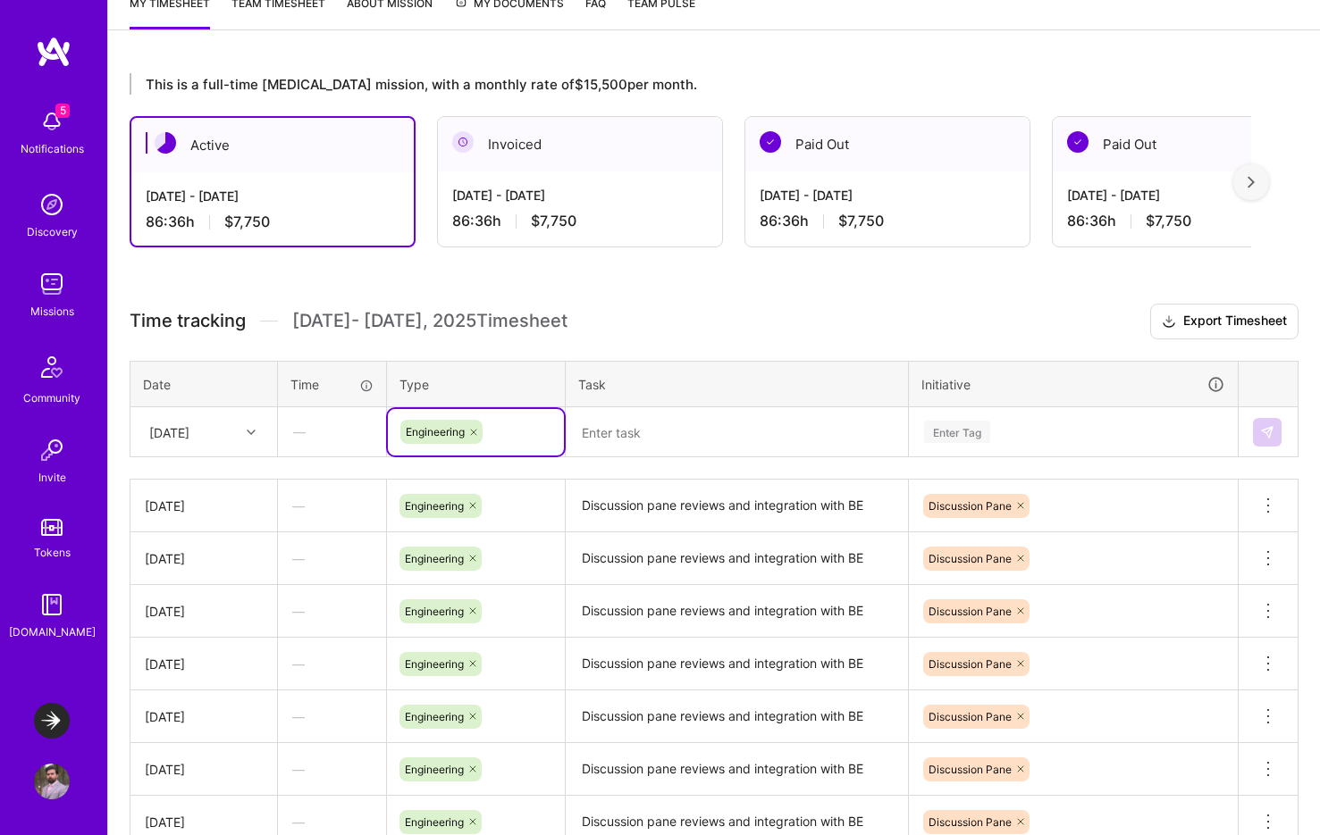
click at [656, 440] on textarea at bounding box center [736, 432] width 339 height 47
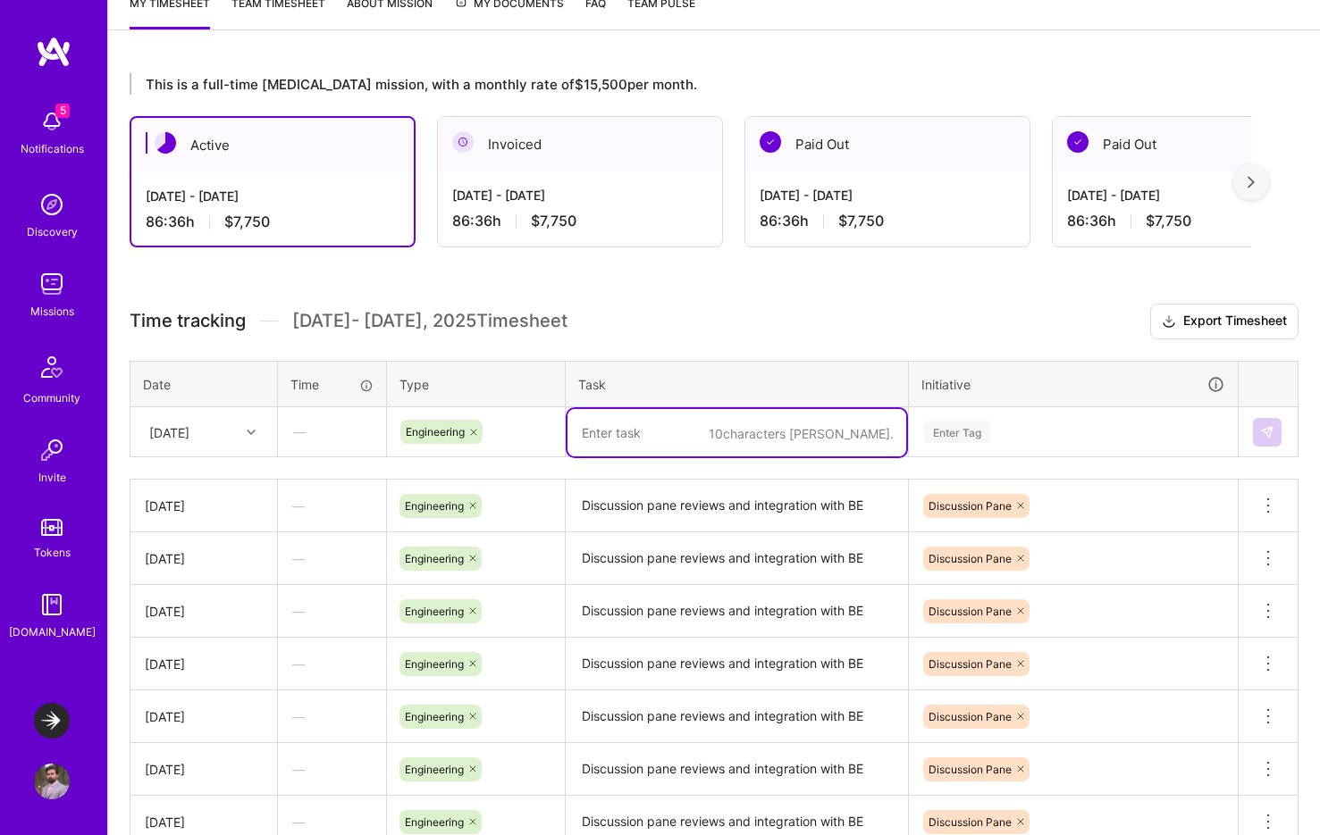
paste textarea "Discussion pane reviews and integration with BE"
type textarea "Discussion pane reviews and integration with BE"
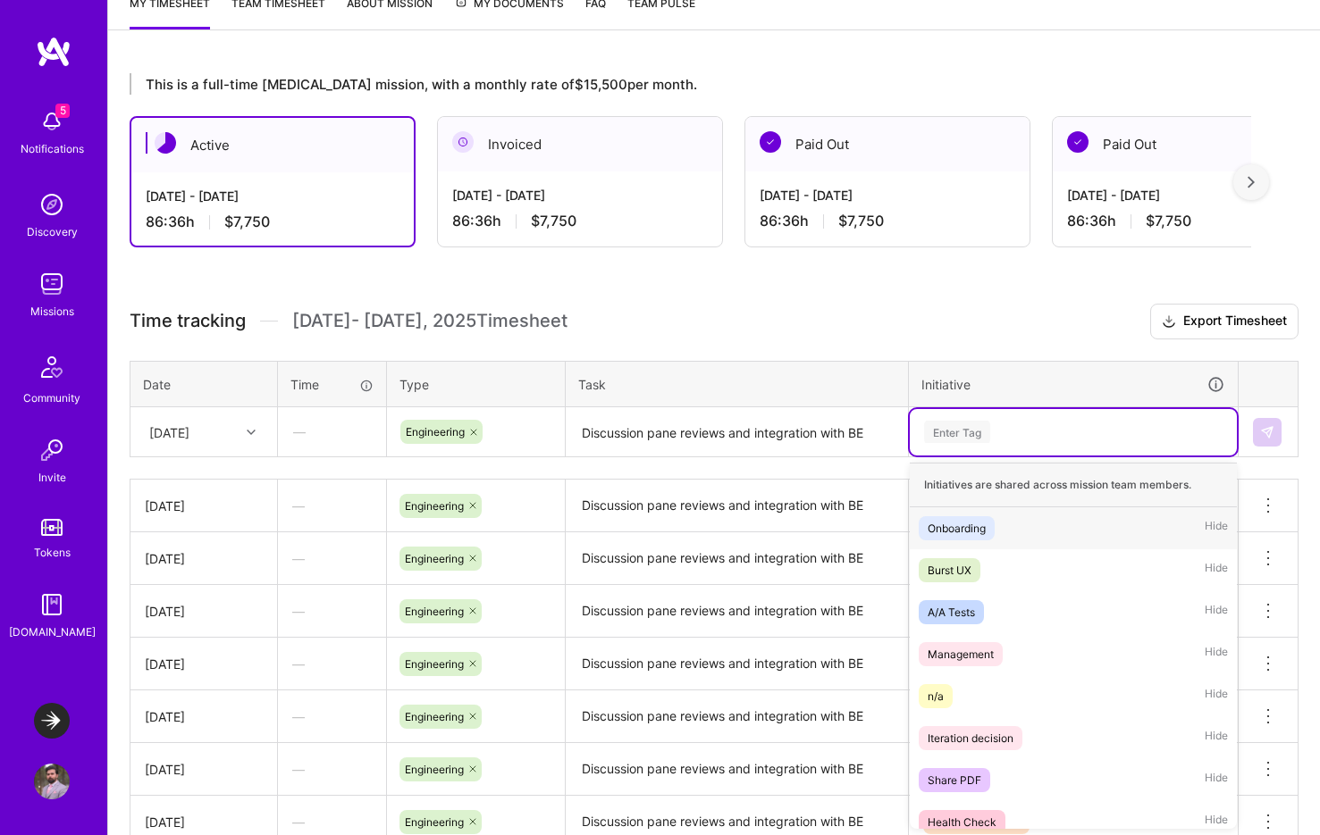
click at [934, 426] on div "Enter Tag" at bounding box center [957, 432] width 66 height 28
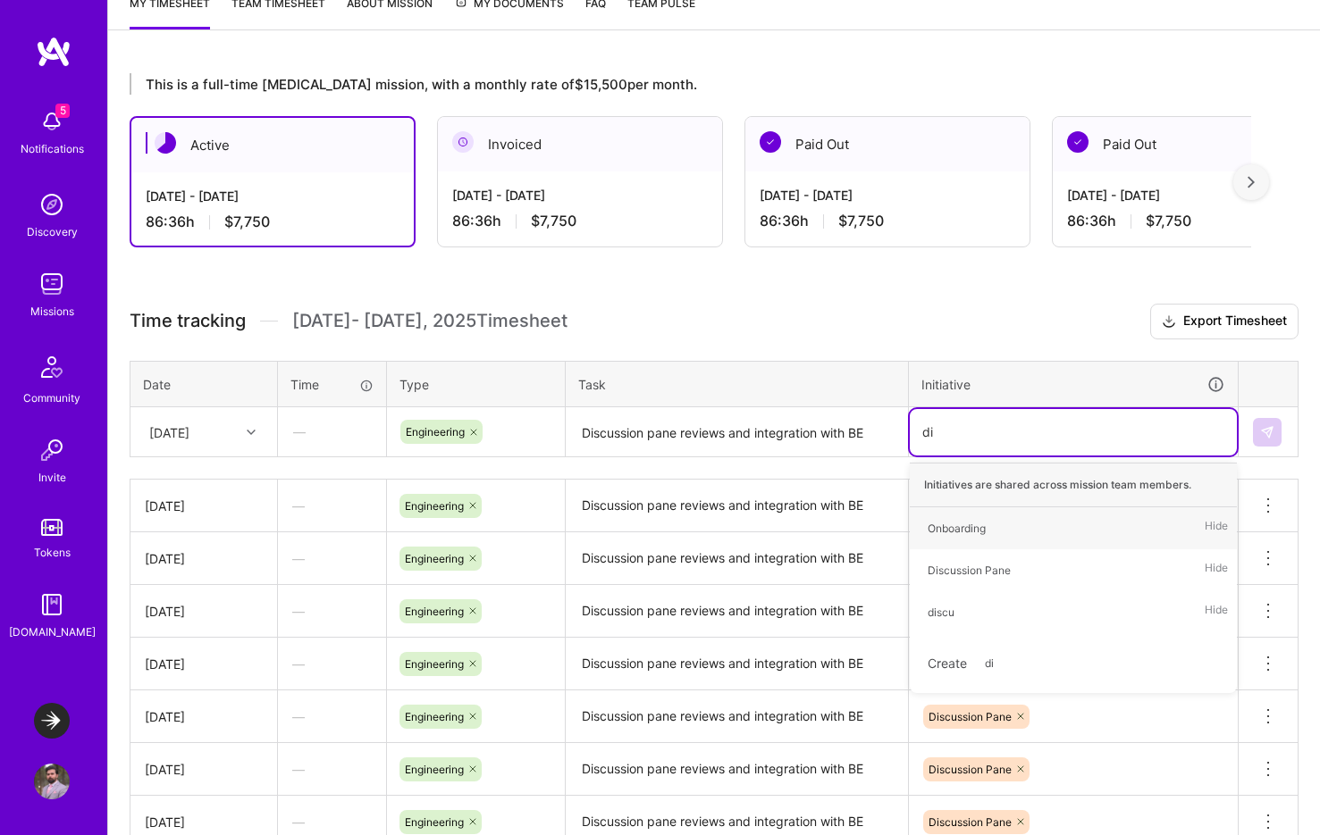
type input "dis"
click at [934, 526] on div "Discussion Pane" at bounding box center [968, 528] width 83 height 19
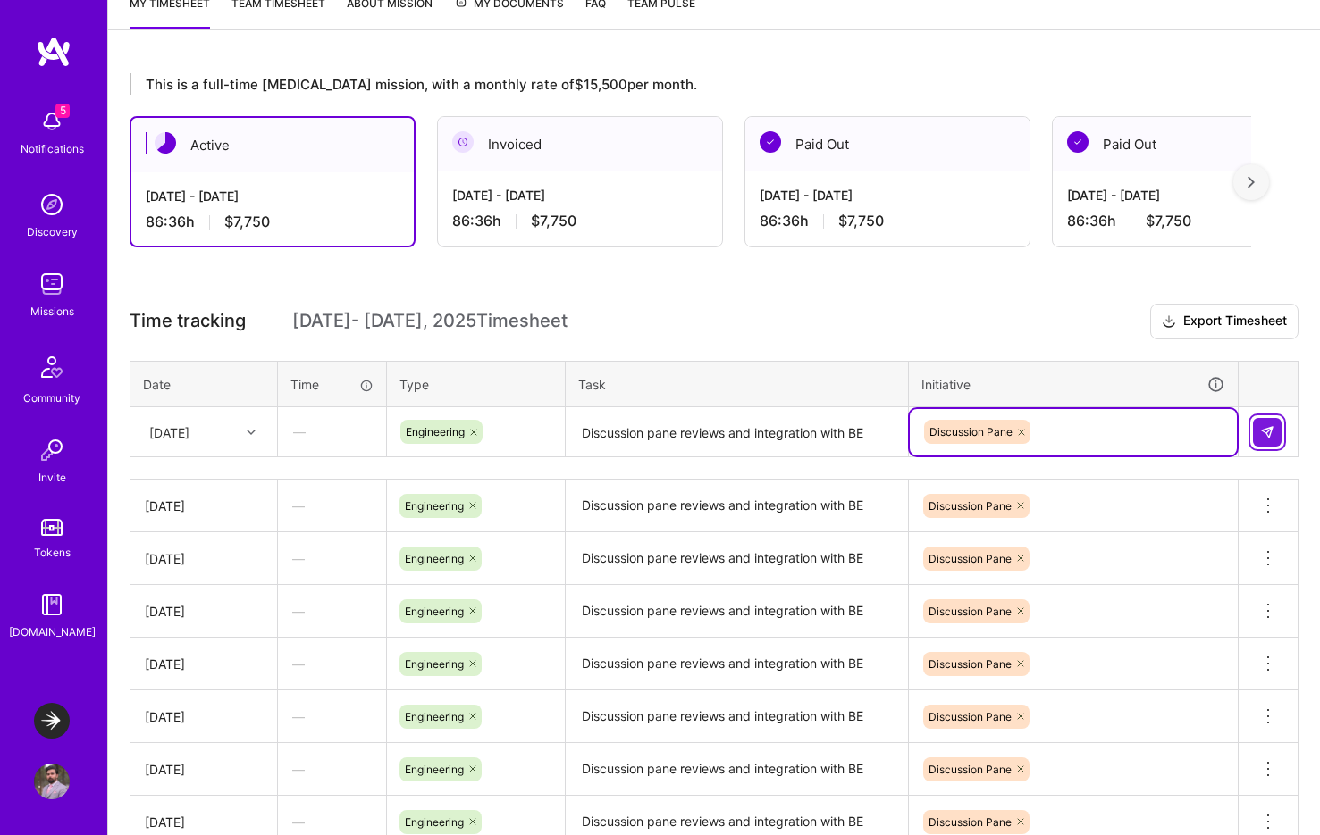
click at [934, 435] on button at bounding box center [1267, 432] width 29 height 29
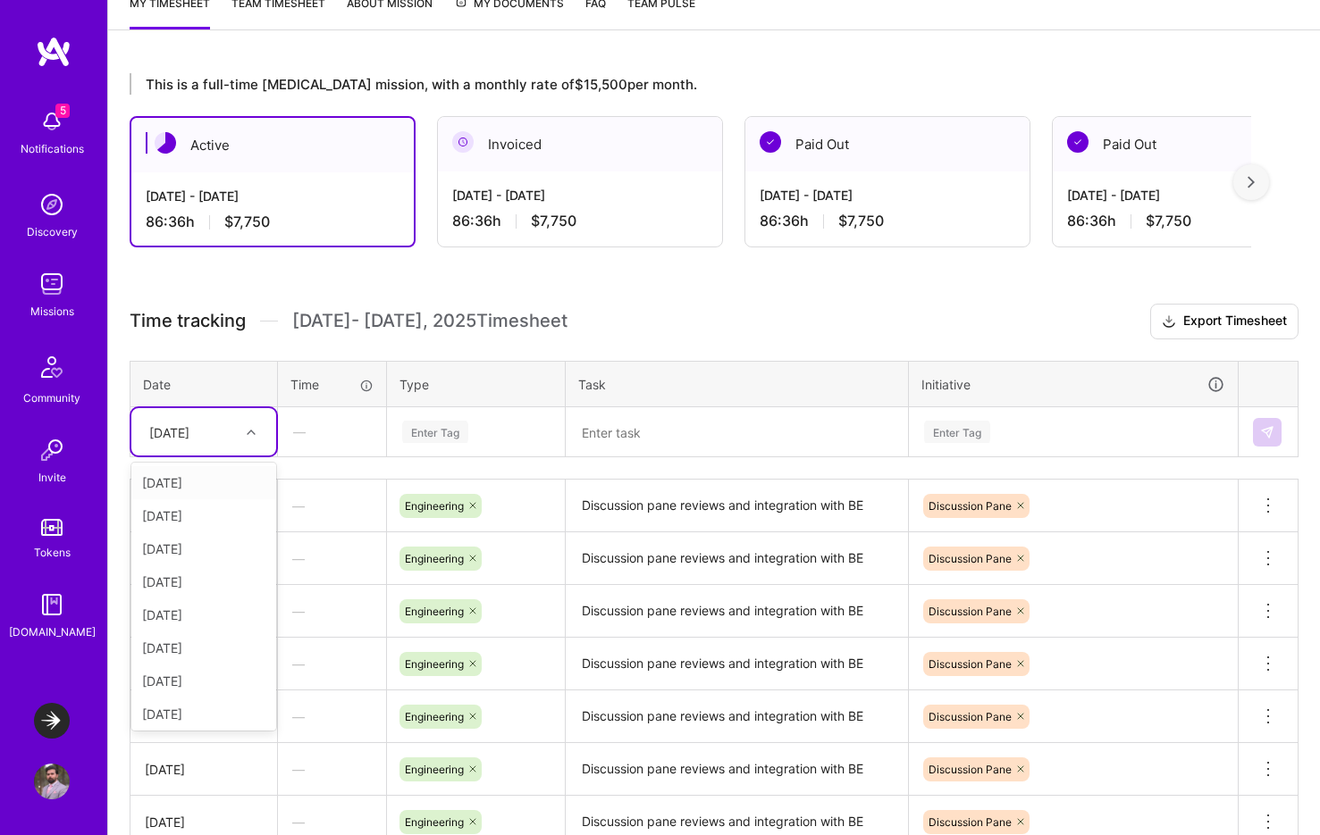
click at [189, 440] on div "[DATE]" at bounding box center [169, 432] width 40 height 19
click at [181, 716] on div "[DATE]" at bounding box center [203, 710] width 145 height 33
click at [440, 432] on div "Enter Tag" at bounding box center [435, 432] width 66 height 28
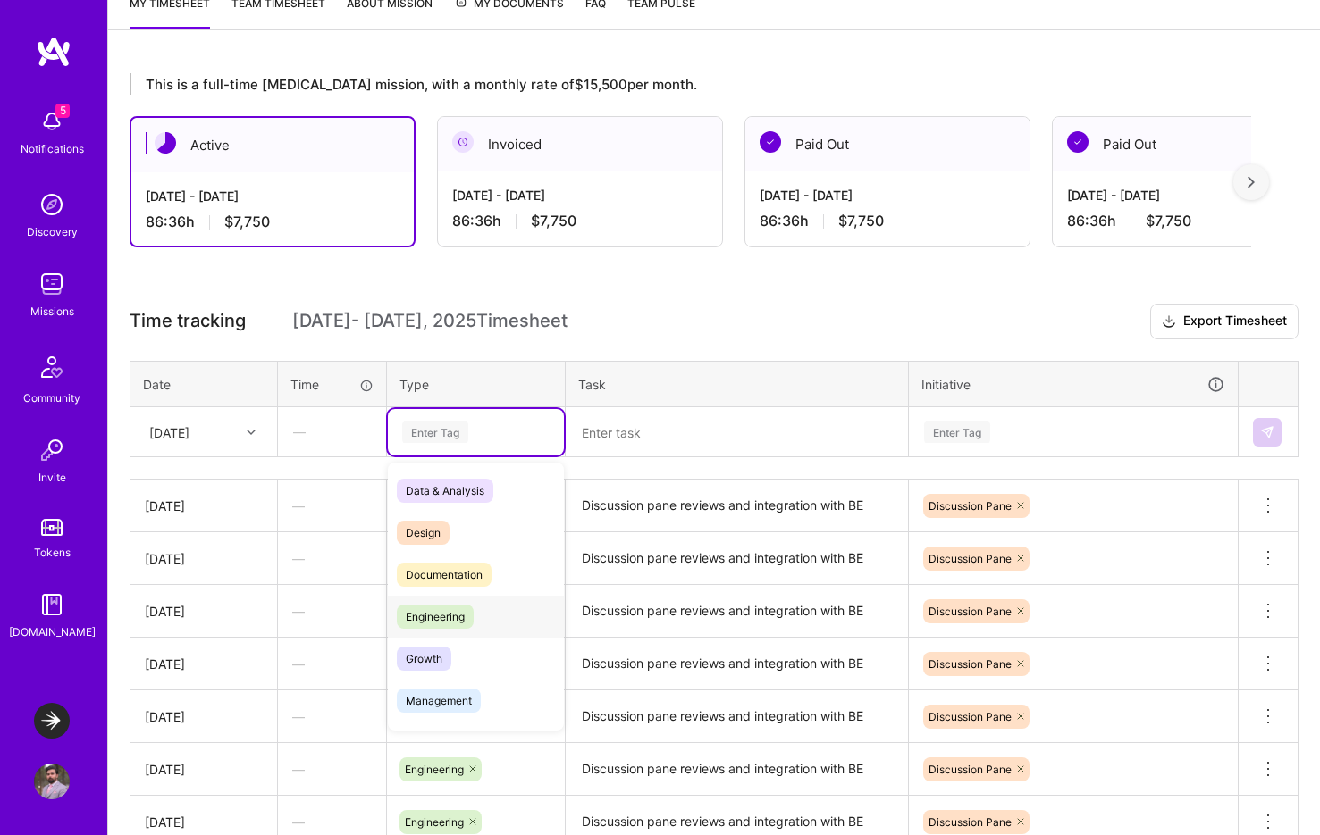
click at [440, 616] on span "Engineering" at bounding box center [435, 617] width 77 height 24
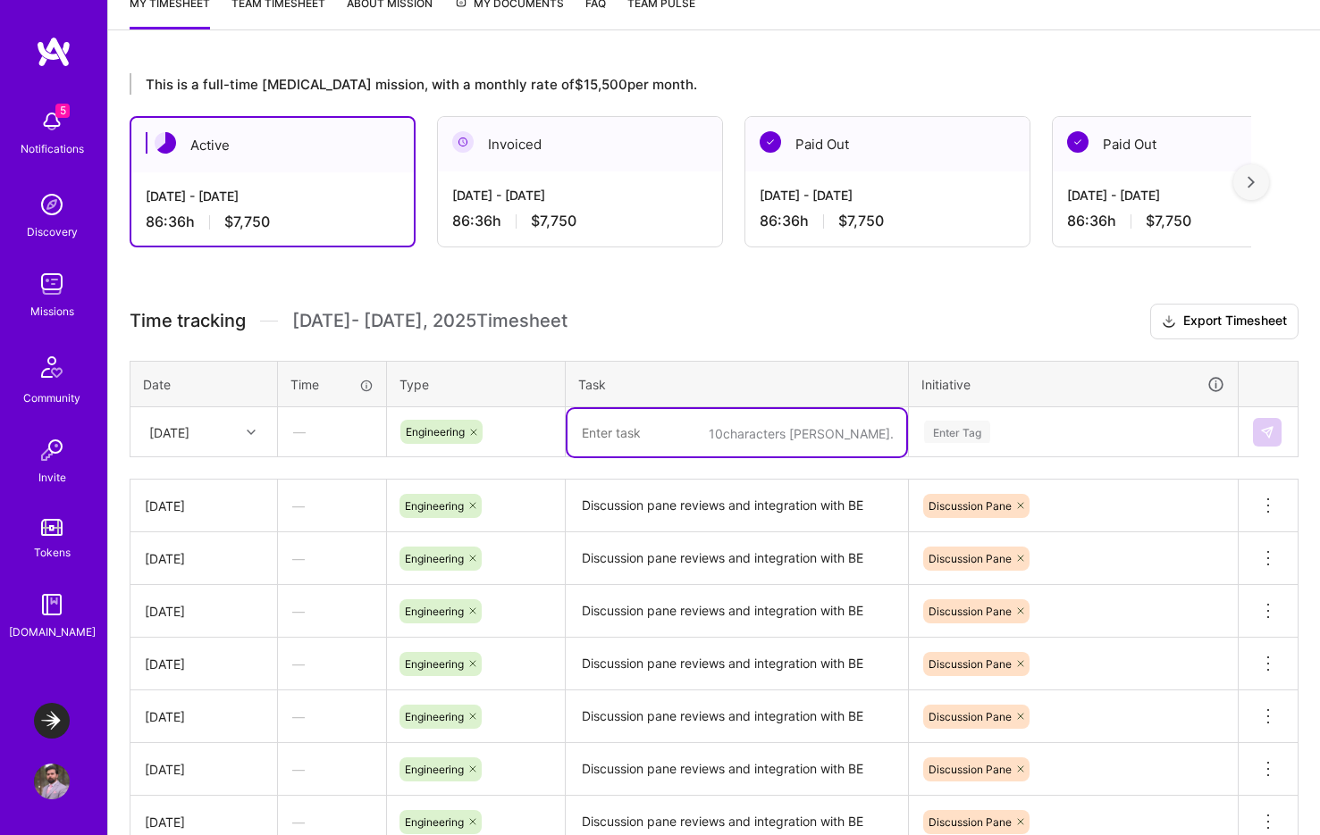
click at [663, 424] on textarea at bounding box center [736, 432] width 339 height 47
paste textarea "Discussion pane reviews and integration with BE"
type textarea "Discussion pane reviews and integration with BE"
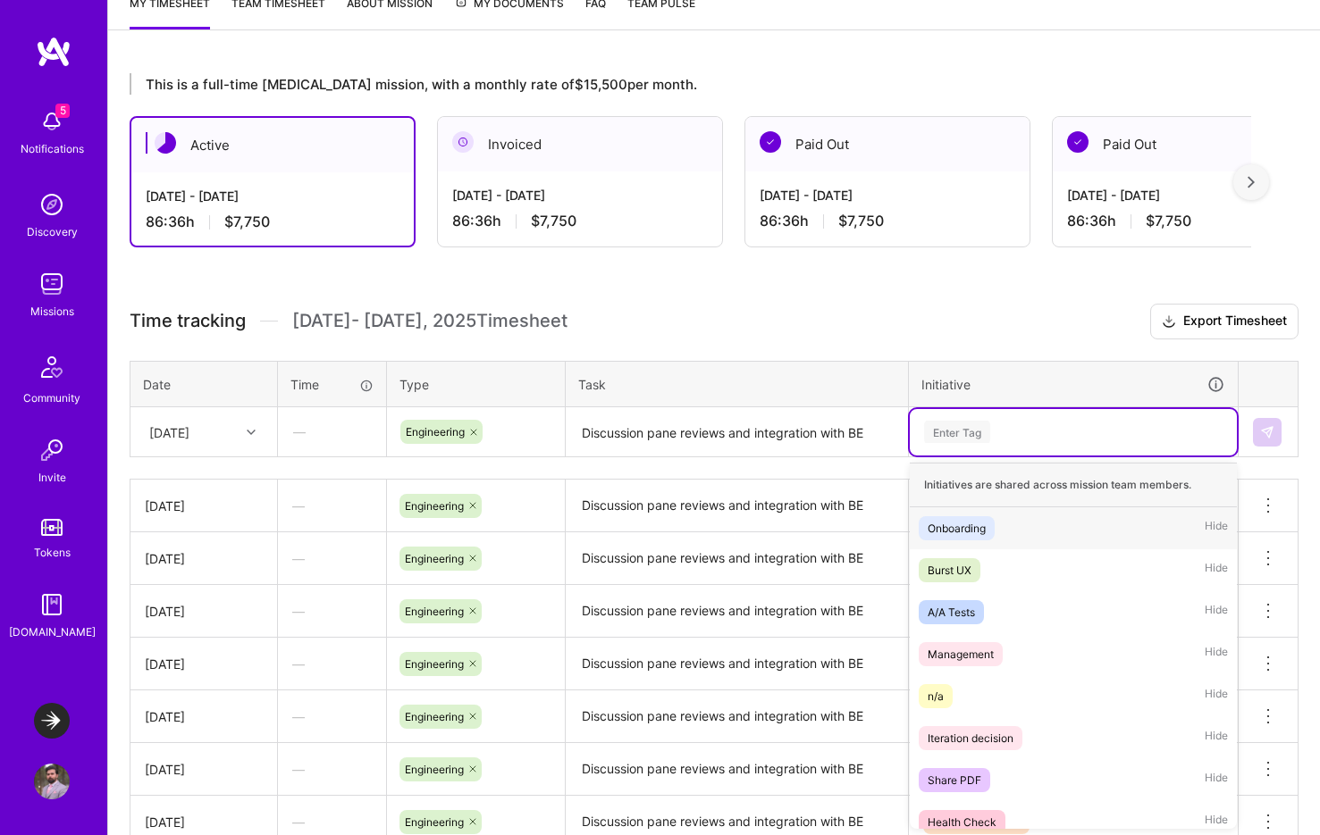
click at [934, 431] on div "Enter Tag" at bounding box center [957, 432] width 66 height 28
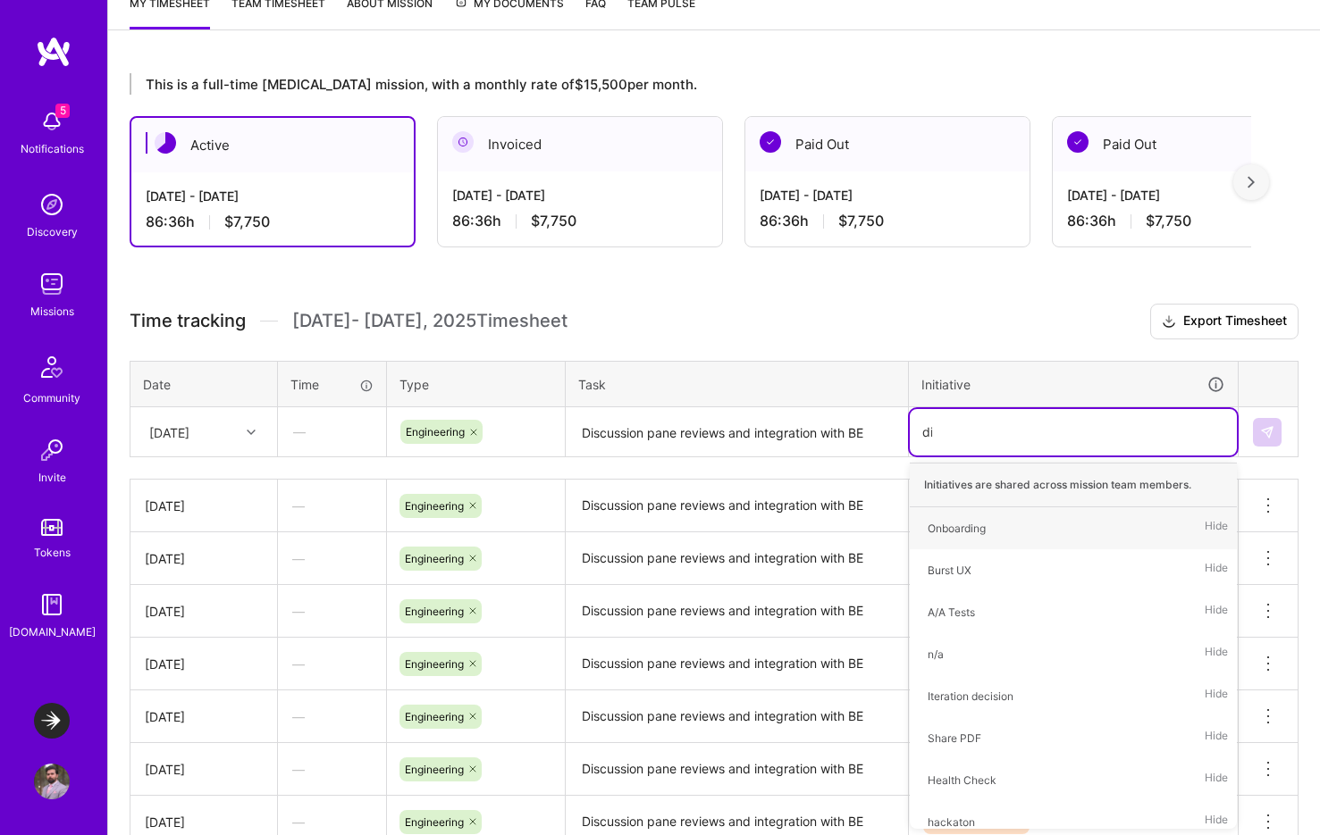
type input "dis"
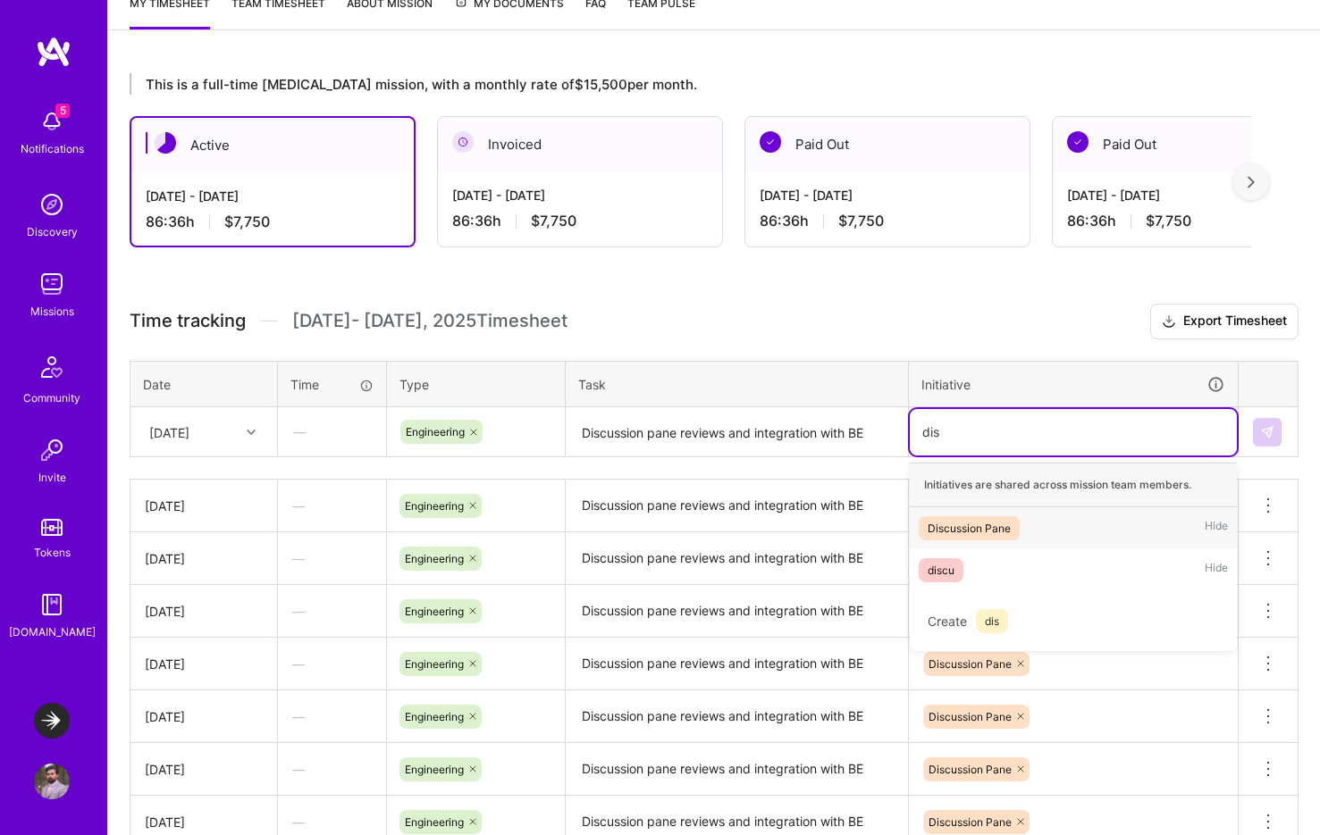
click at [934, 526] on div "Discussion Pane" at bounding box center [968, 528] width 83 height 19
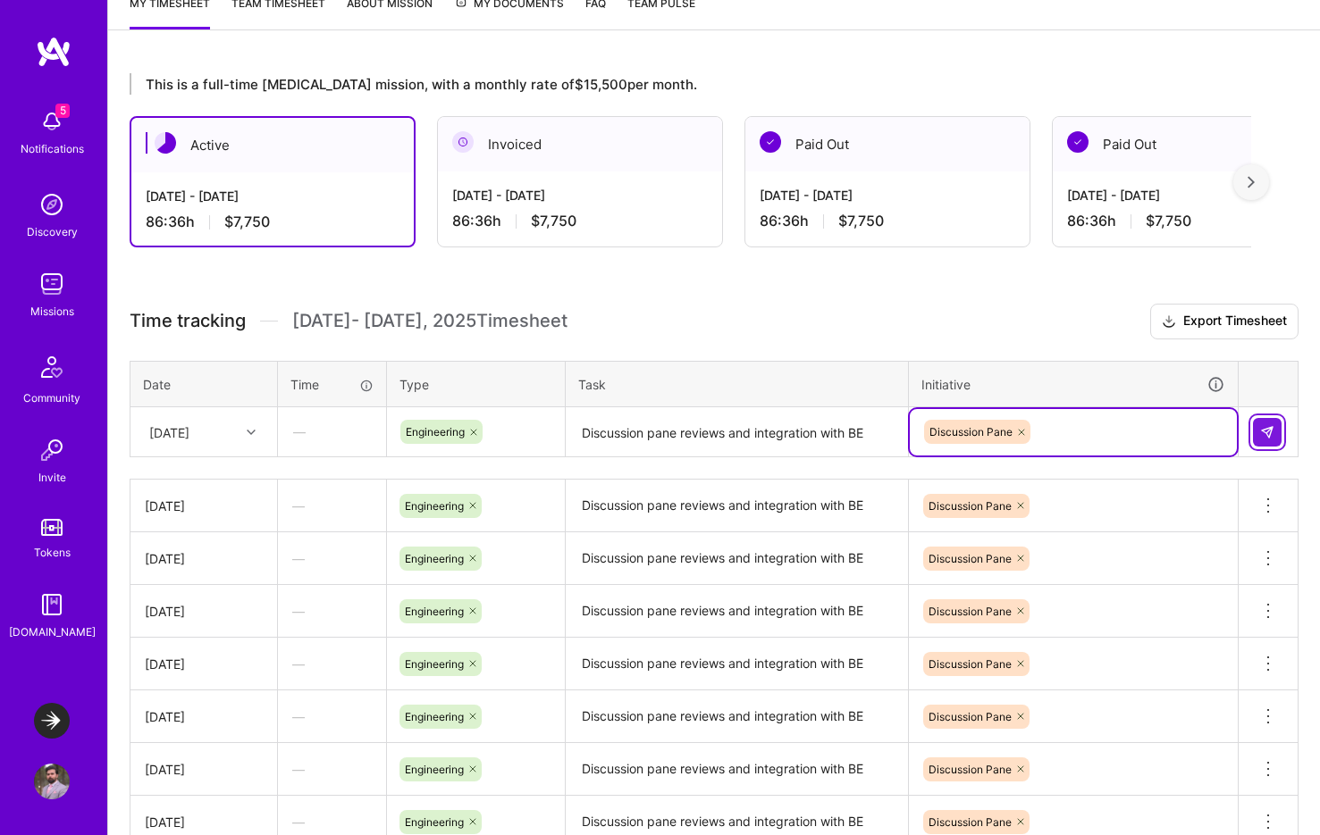
click at [934, 437] on img at bounding box center [1267, 432] width 14 height 14
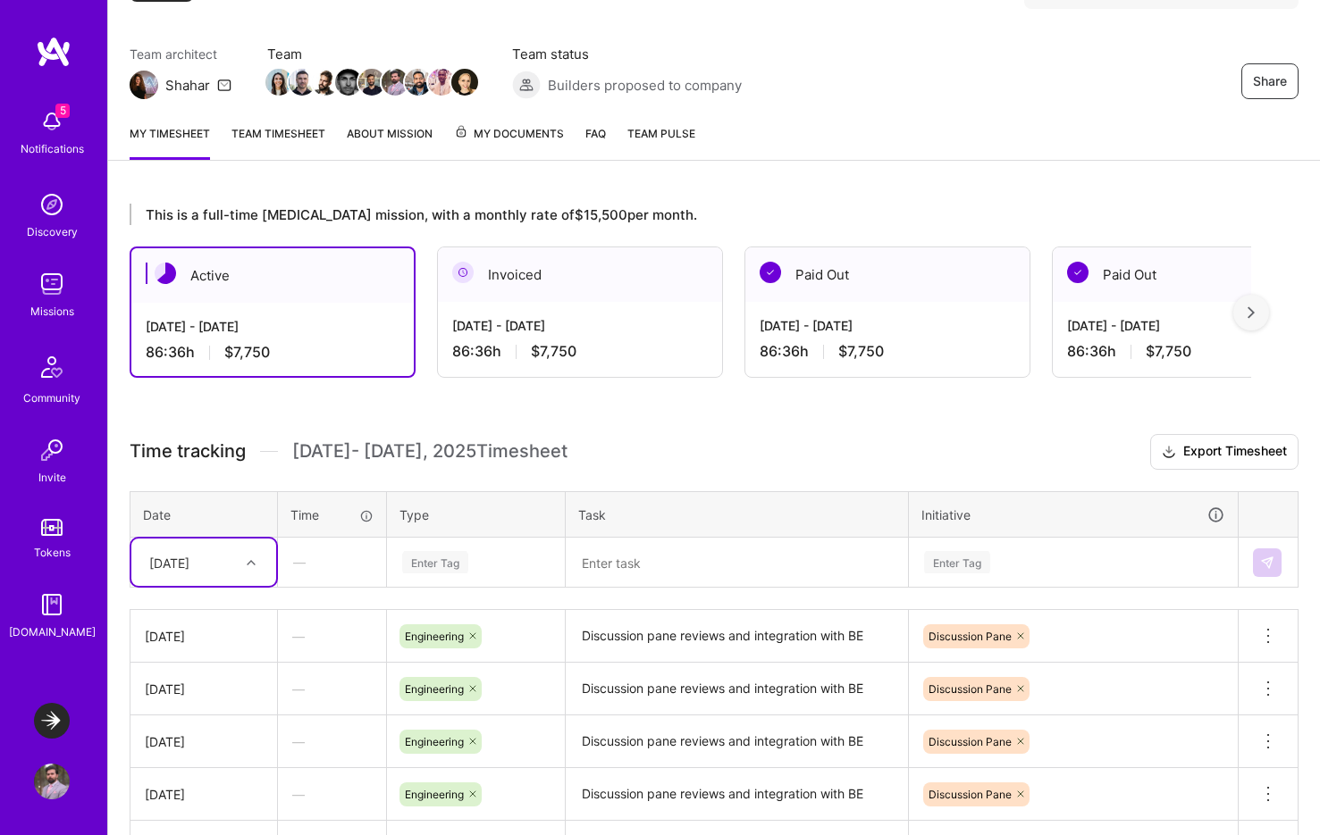
scroll to position [0, 0]
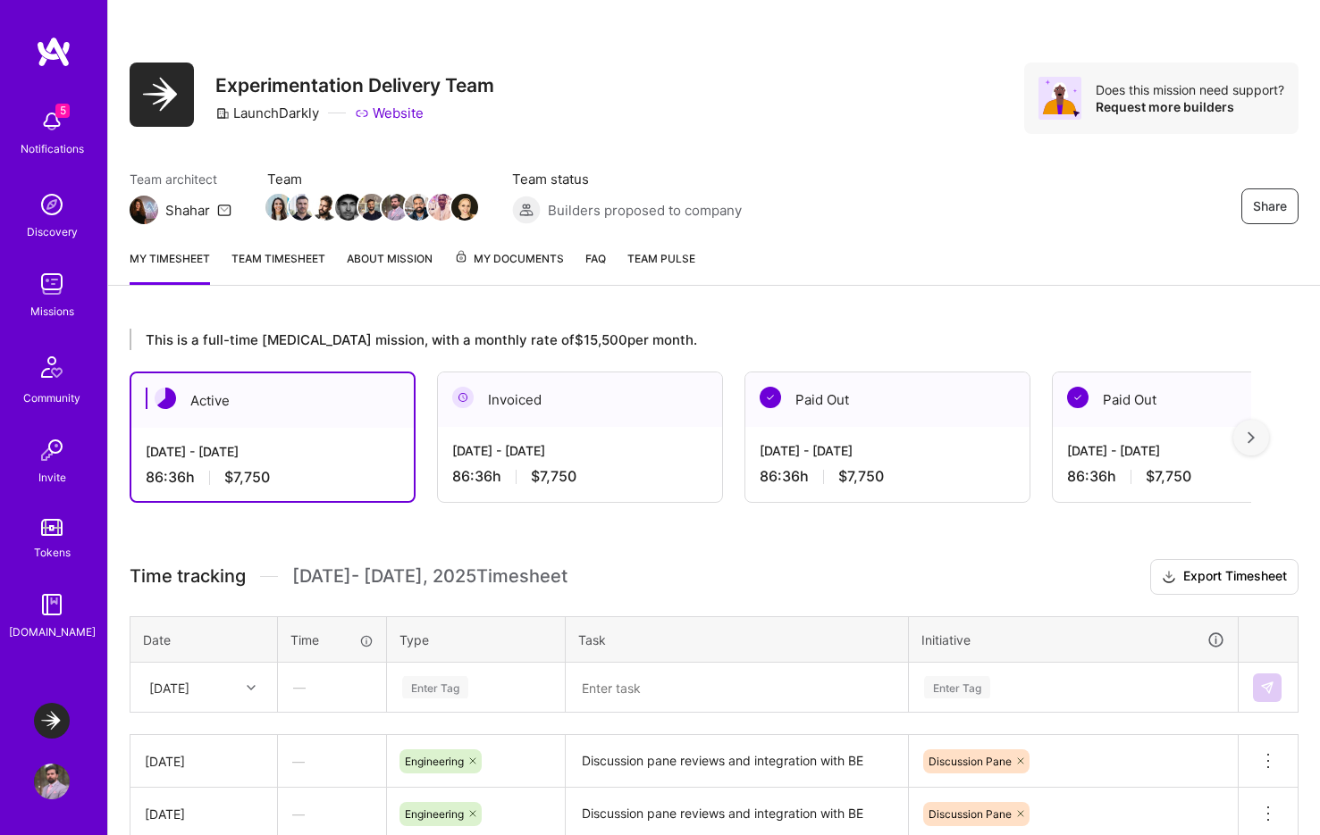
click at [650, 570] on h3 "Time tracking [DATE] - [DATE] Timesheet Export Timesheet" at bounding box center [714, 577] width 1169 height 36
click at [290, 445] on div "[DATE] - [DATE]" at bounding box center [273, 451] width 254 height 19
